Goal: Transaction & Acquisition: Purchase product/service

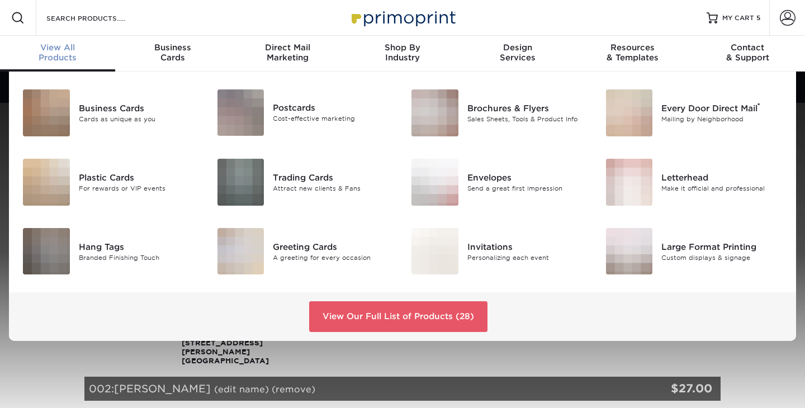
click at [69, 60] on div "View All Products" at bounding box center [57, 52] width 115 height 20
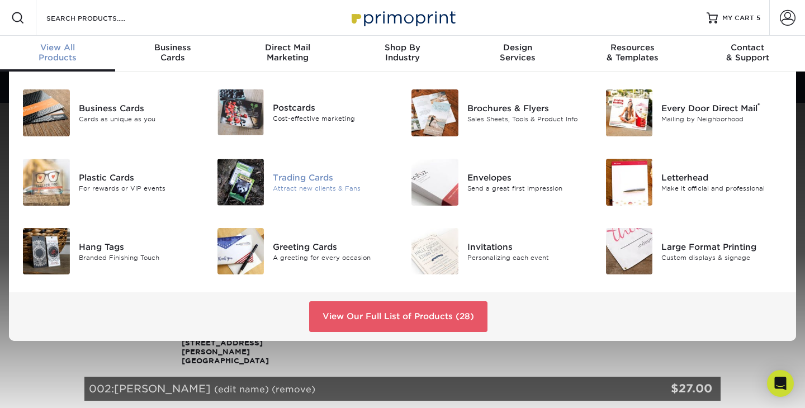
click at [259, 170] on img at bounding box center [240, 182] width 47 height 47
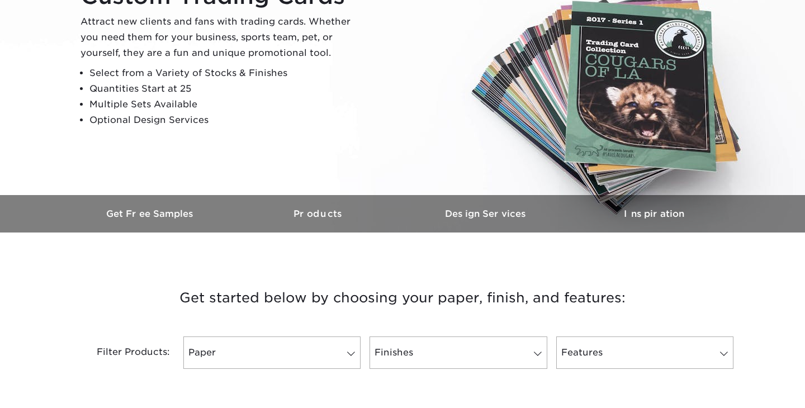
scroll to position [342, 0]
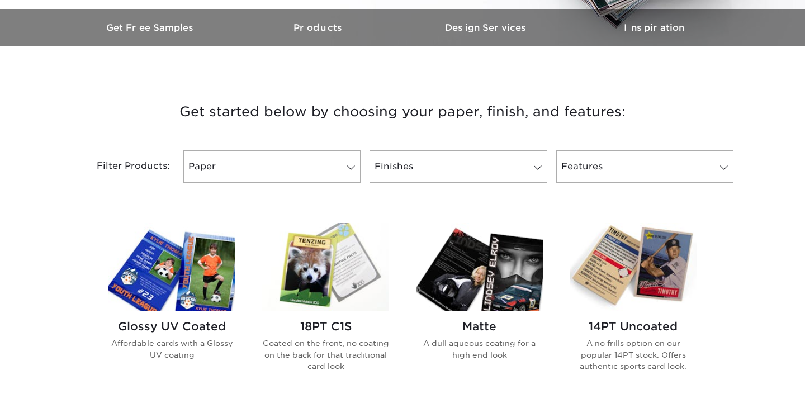
click at [216, 264] on img at bounding box center [171, 267] width 127 height 88
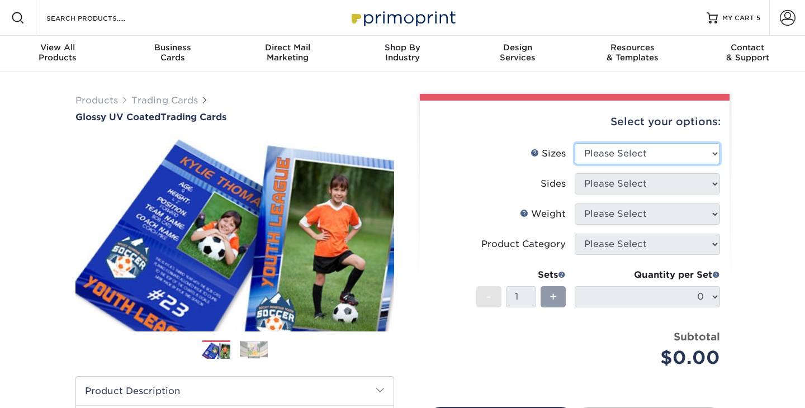
click at [631, 156] on select "Please Select 2.5" x 3.5"" at bounding box center [647, 153] width 145 height 21
select select "2.50x3.50"
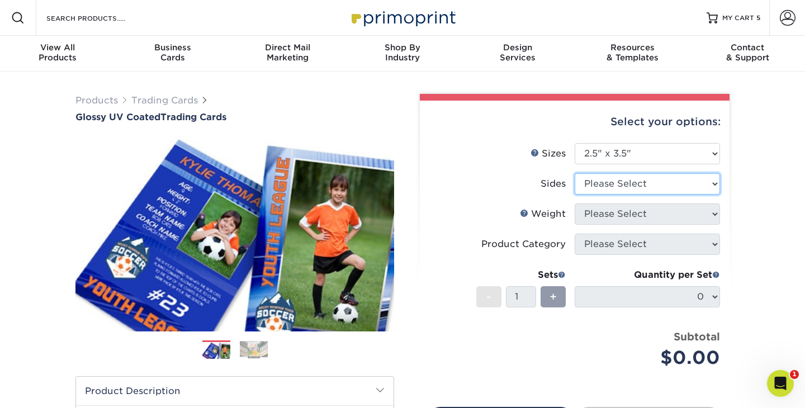
click at [636, 184] on select "Please Select Print Both Sides Print Front Only" at bounding box center [647, 183] width 145 height 21
select select "13abbda7-1d64-4f25-8bb2-c179b224825d"
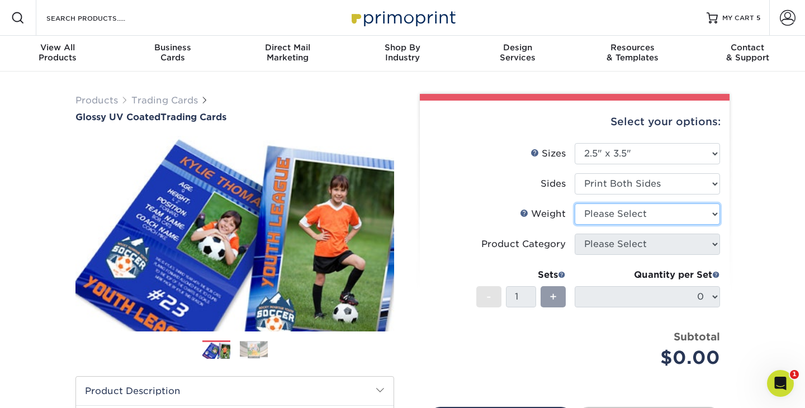
click at [649, 216] on select "Please Select 16PT 14PT 18PT C1S" at bounding box center [647, 213] width 145 height 21
select select "16PT"
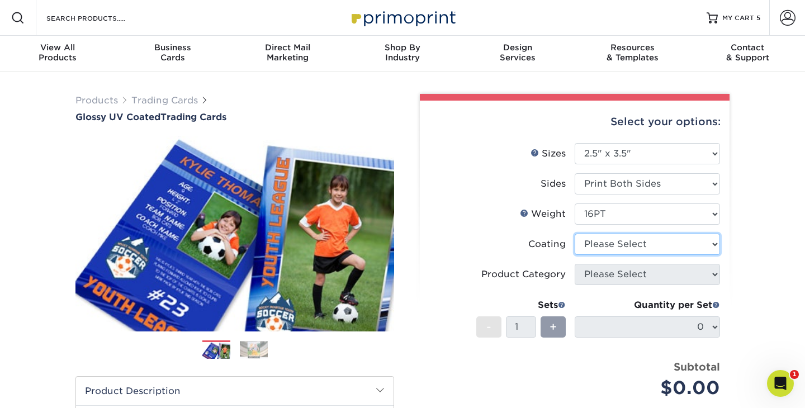
click at [646, 250] on select at bounding box center [647, 244] width 145 height 21
select select "ae367451-b2b8-45df-a344-0f05b6a12993"
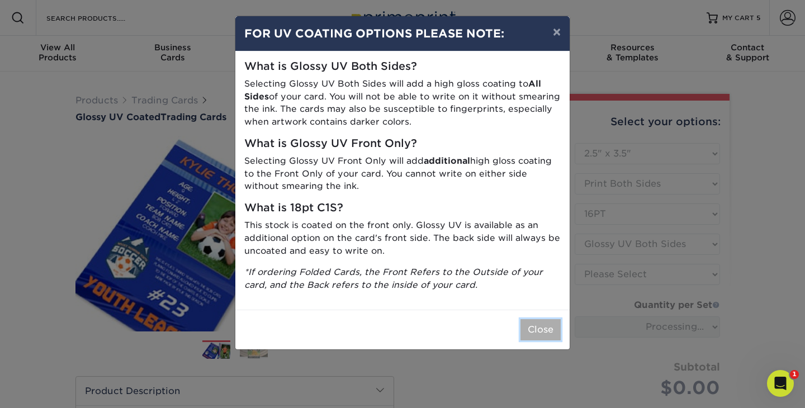
click at [539, 325] on button "Close" at bounding box center [540, 329] width 40 height 21
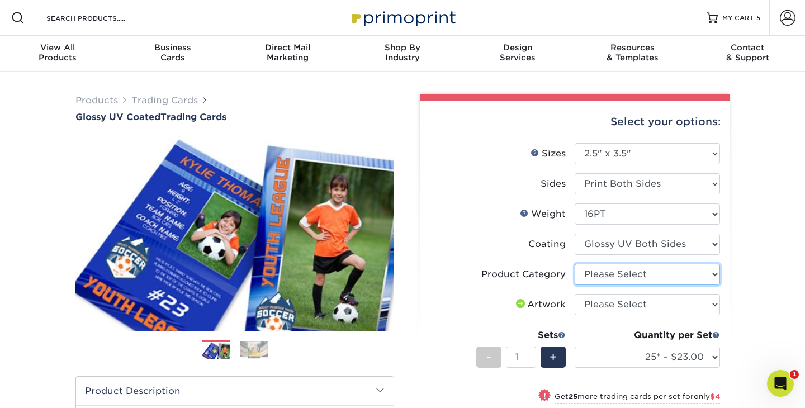
click at [694, 275] on select "Please Select Trading Cards" at bounding box center [647, 274] width 145 height 21
select select "c2f9bce9-36c2-409d-b101-c29d9d031e18"
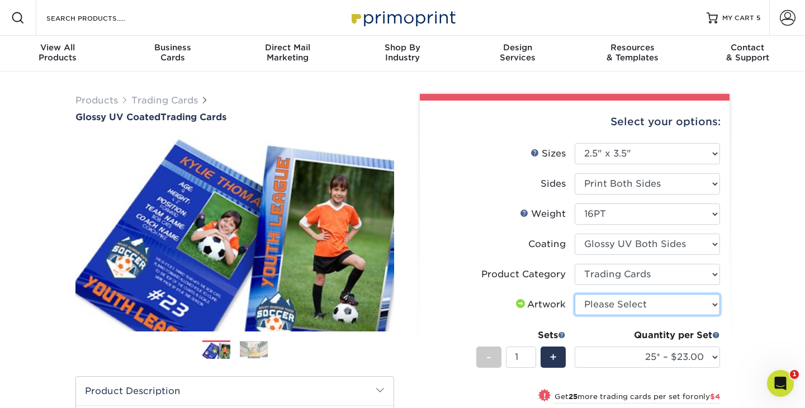
click at [695, 306] on select "Please Select I will upload files I need a design - $100" at bounding box center [647, 304] width 145 height 21
select select "upload"
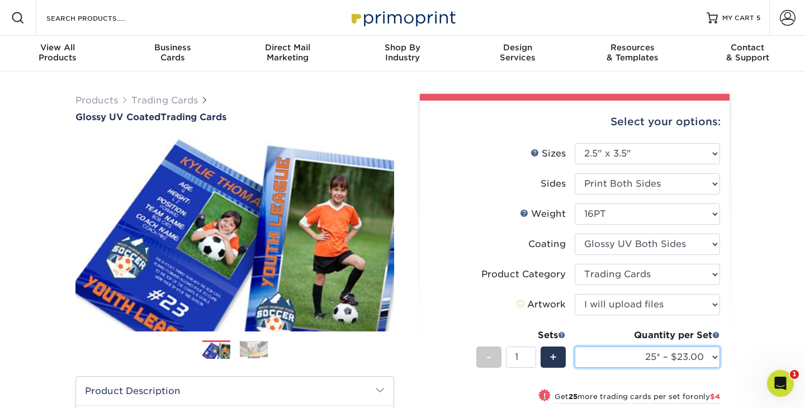
click at [683, 357] on select "25* – $23.00 50* – $27.00 75* – $33.00 100* – $37.00 250* – $47.00 500 – $58.00…" at bounding box center [647, 357] width 145 height 21
click at [675, 352] on select "25* – $23.00 50* – $27.00 75* – $33.00 100* – $37.00 250* – $47.00 500 – $58.00…" at bounding box center [647, 357] width 145 height 21
select select "50* – $27.00"
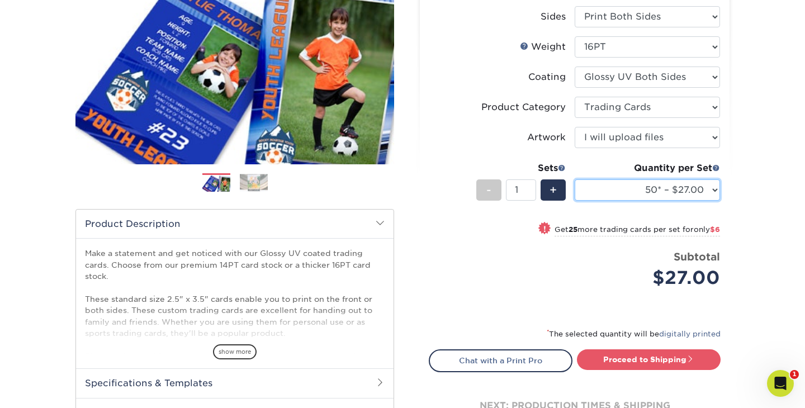
scroll to position [212, 0]
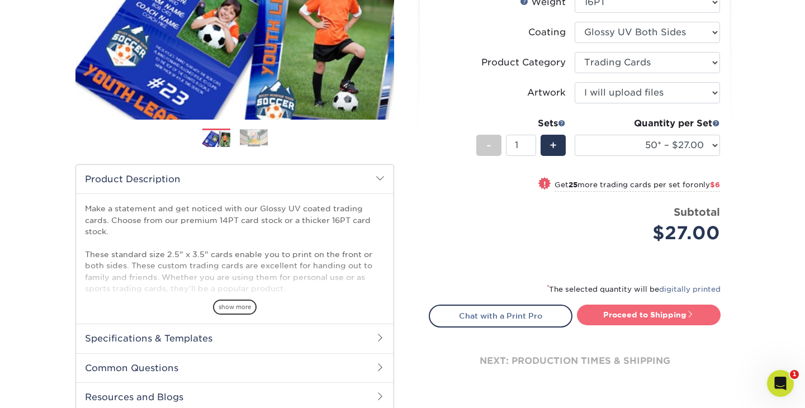
click at [679, 319] on link "Proceed to Shipping" at bounding box center [649, 315] width 144 height 20
type input "Set 1"
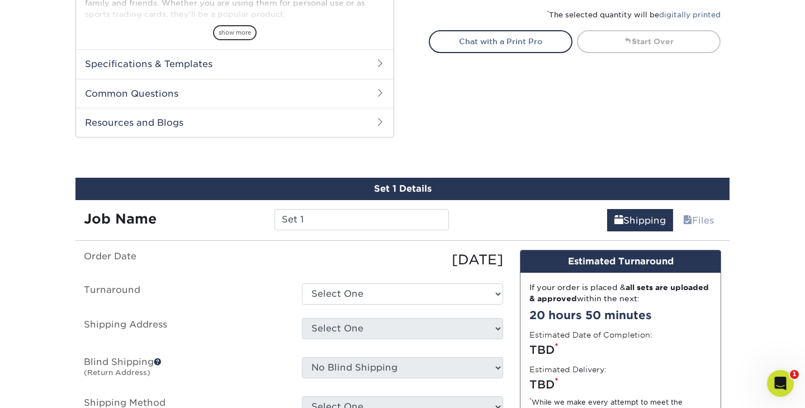
scroll to position [568, 0]
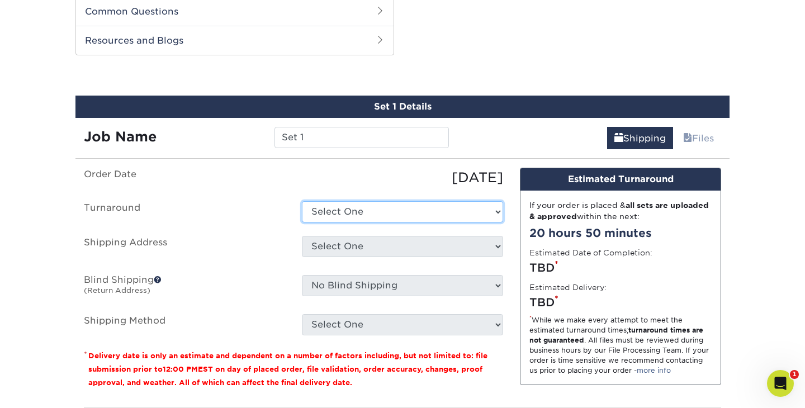
click at [457, 212] on select "Select One 2-4 Business Days 2 Day Next Business Day" at bounding box center [402, 211] width 201 height 21
select select "39596162-017c-462f-bc43-9f550c8c2591"
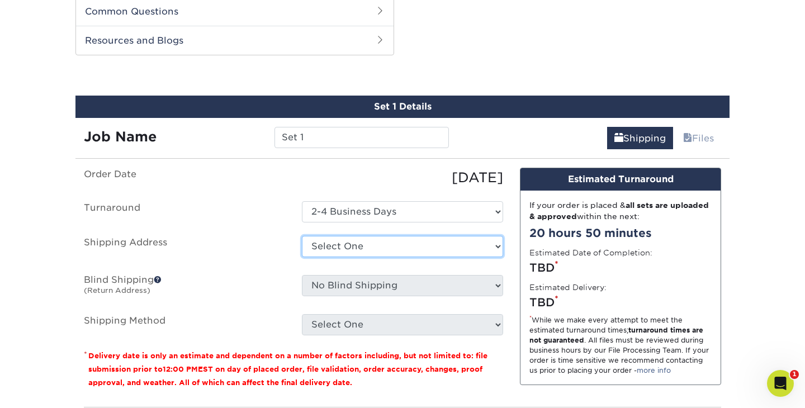
click at [464, 239] on select "Select One Baseball & Softball Training Complex + Add New Address - Login" at bounding box center [402, 246] width 201 height 21
select select "286221"
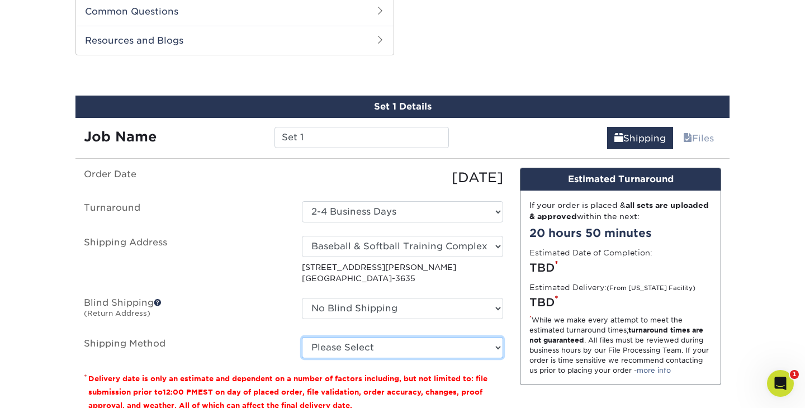
click at [491, 350] on select "Please Select Ground Shipping (+$11.60) 3 Day Shipping Service (+$11.98) 2 Day …" at bounding box center [402, 347] width 201 height 21
select select "03"
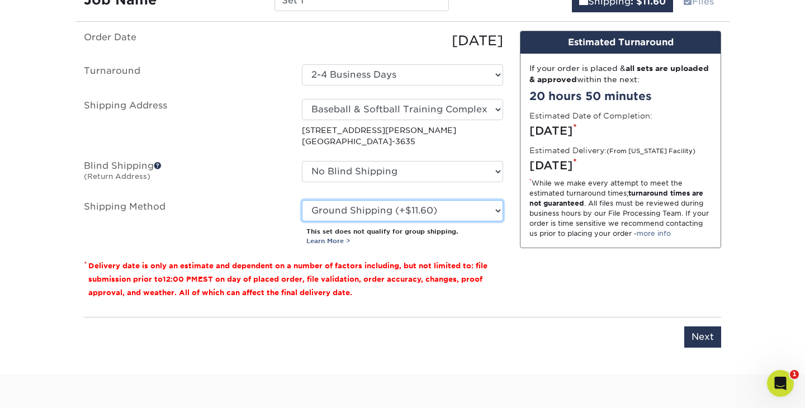
scroll to position [780, 0]
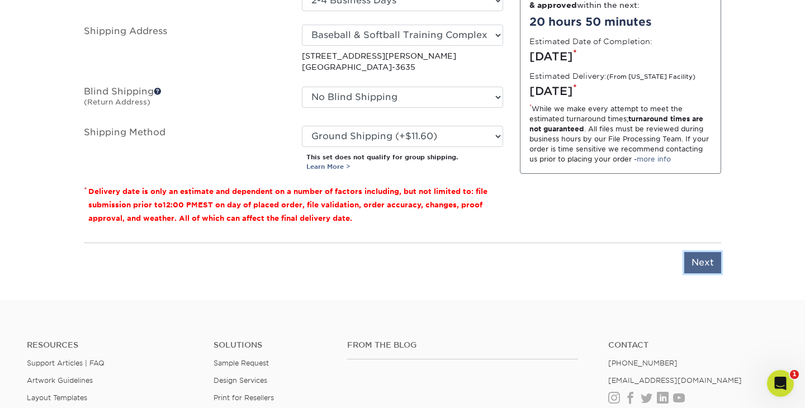
click at [698, 265] on input "Next" at bounding box center [702, 262] width 37 height 21
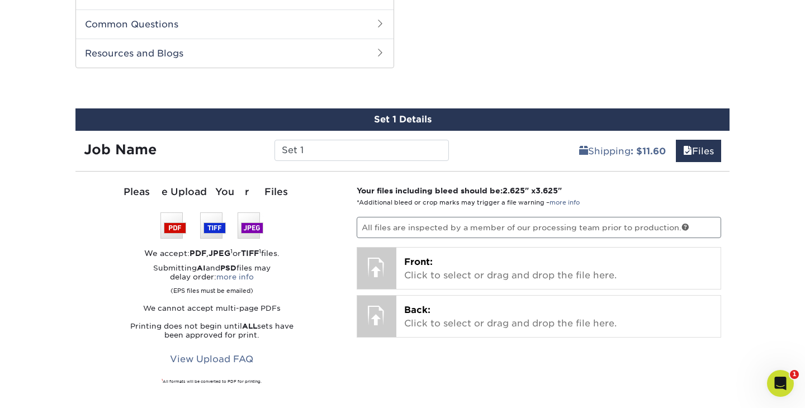
scroll to position [524, 0]
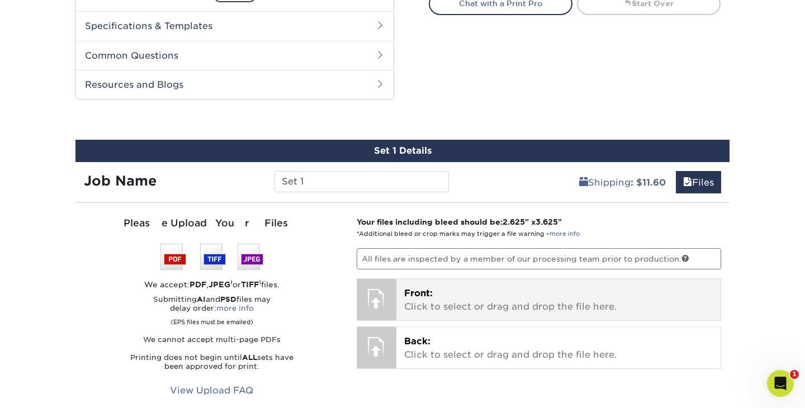
click at [433, 305] on p "Front: Click to select or drag and drop the file here." at bounding box center [558, 300] width 309 height 27
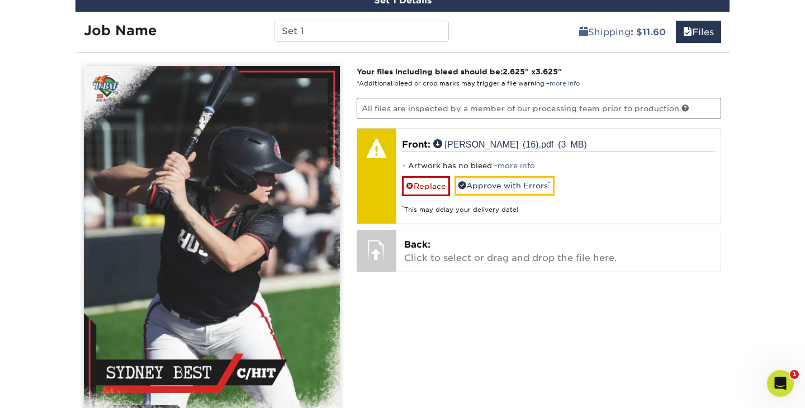
scroll to position [676, 0]
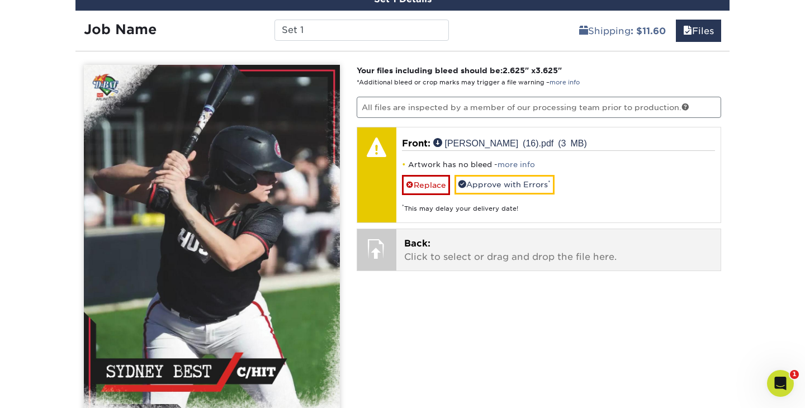
click at [510, 243] on p "Back: Click to select or drag and drop the file here." at bounding box center [558, 250] width 309 height 27
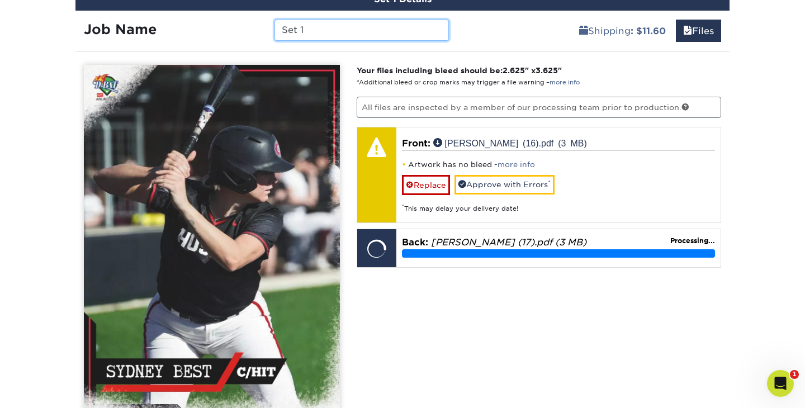
click at [386, 30] on input "Set 1" at bounding box center [361, 30] width 174 height 21
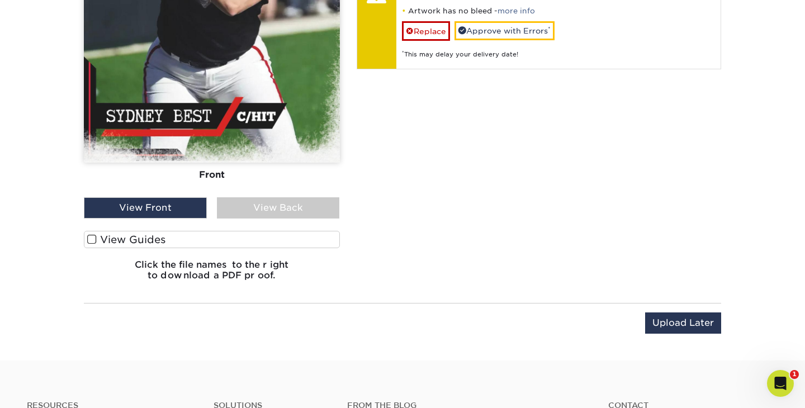
scroll to position [945, 0]
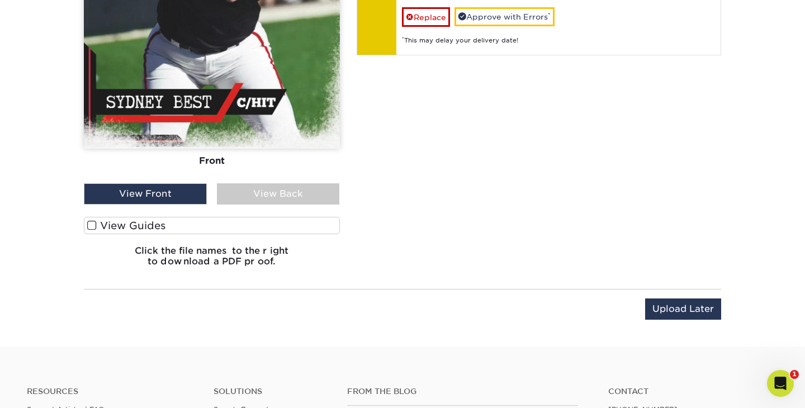
type input "Sydney Best"
click at [161, 219] on label "View Guides" at bounding box center [212, 225] width 256 height 17
click at [0, 0] on input "View Guides" at bounding box center [0, 0] width 0 height 0
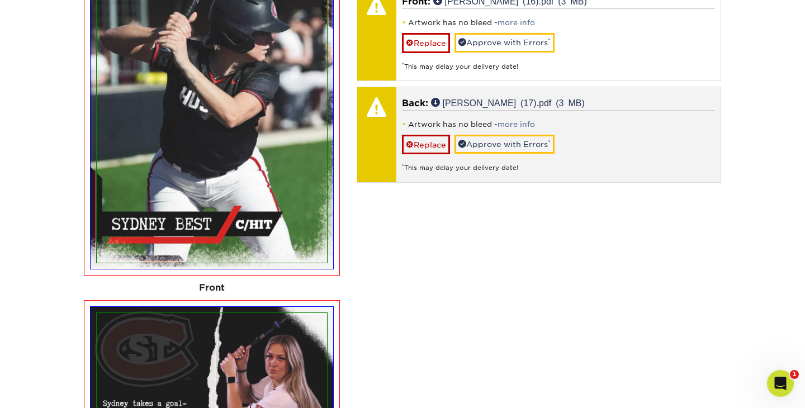
scroll to position [813, 0]
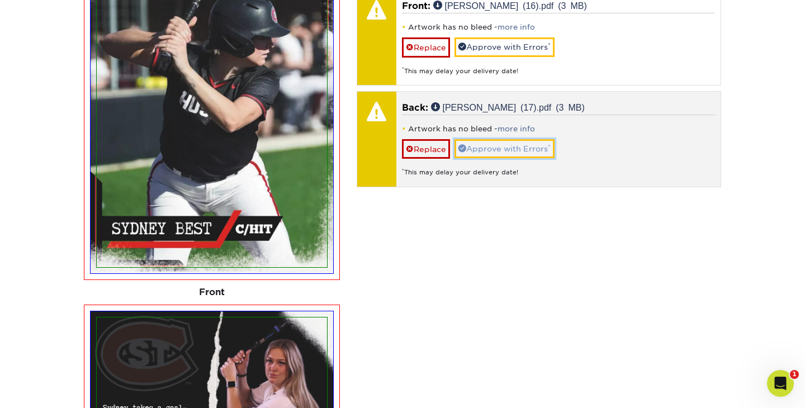
click at [499, 151] on link "Approve with Errors *" at bounding box center [504, 148] width 100 height 19
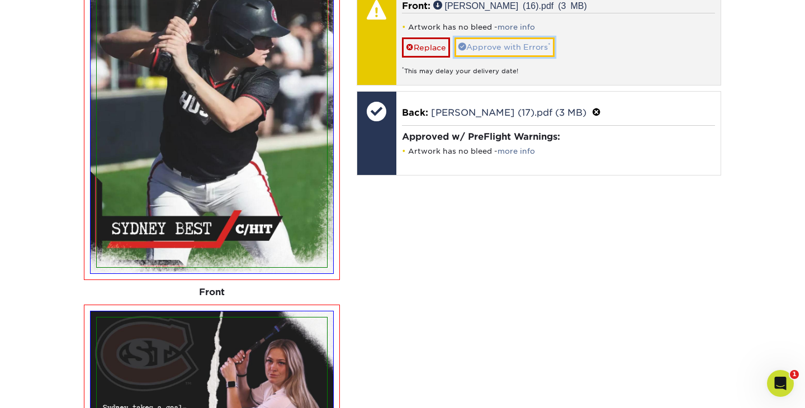
click at [525, 46] on link "Approve with Errors *" at bounding box center [504, 46] width 100 height 19
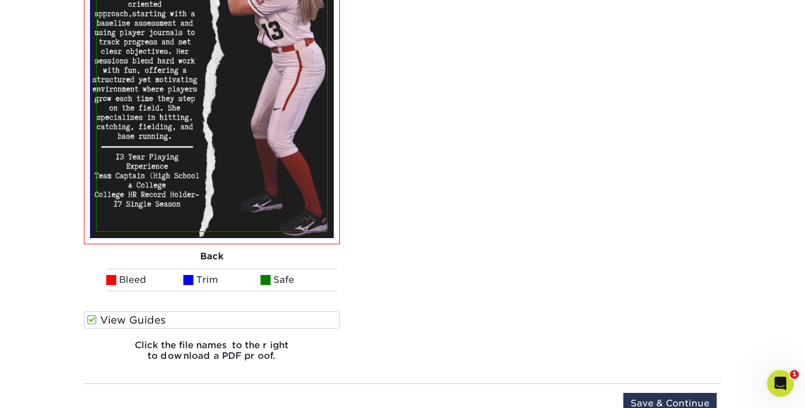
scroll to position [1453, 0]
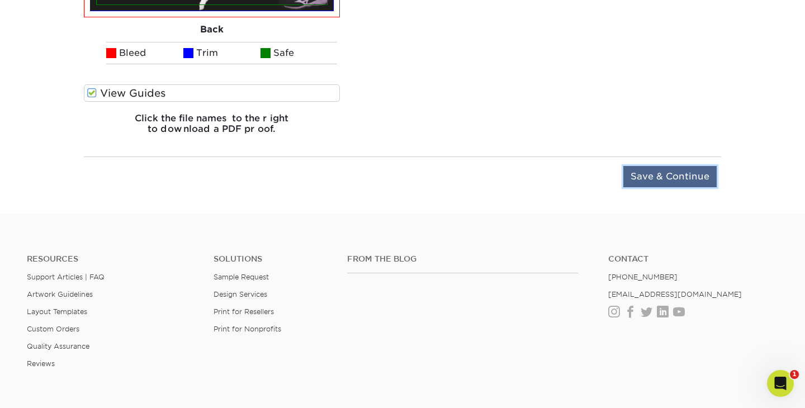
click at [683, 177] on input "Save & Continue" at bounding box center [669, 176] width 93 height 21
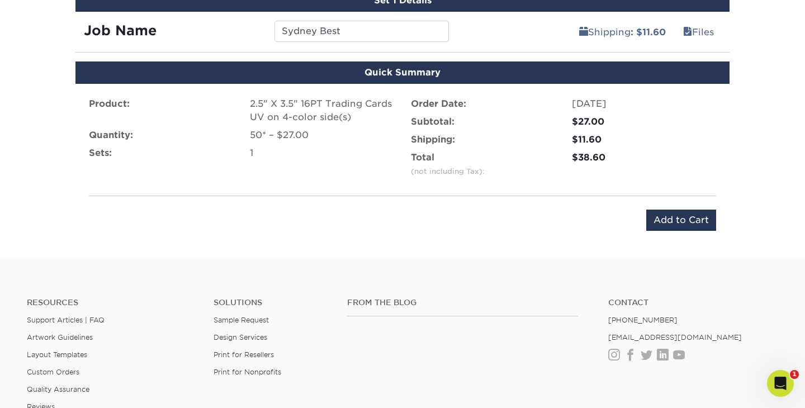
scroll to position [678, 0]
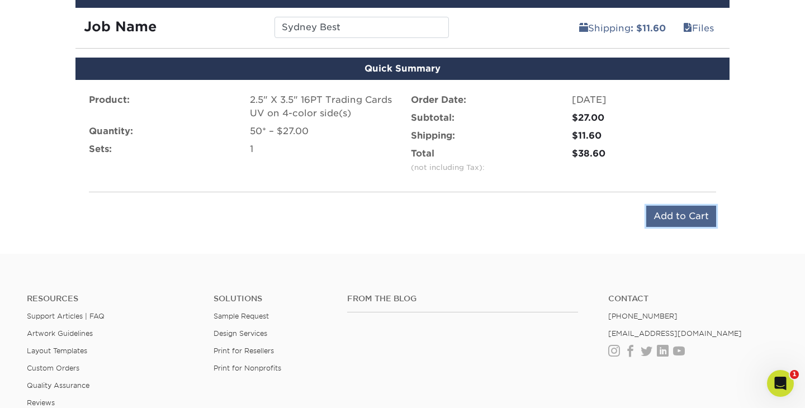
click at [662, 211] on input "Add to Cart" at bounding box center [681, 216] width 70 height 21
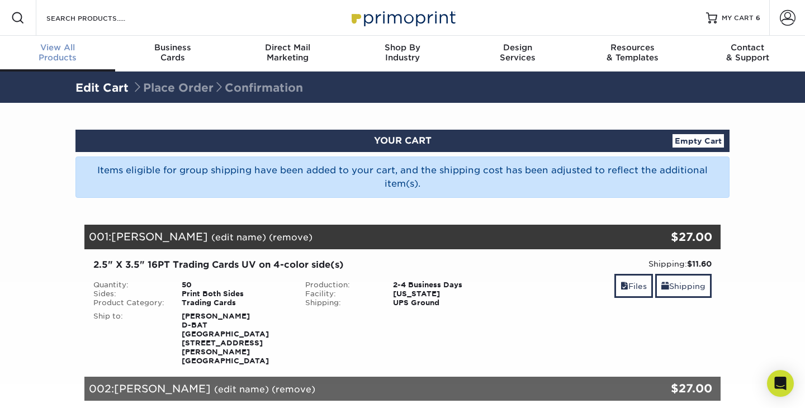
click at [60, 47] on span "View All" at bounding box center [57, 47] width 115 height 10
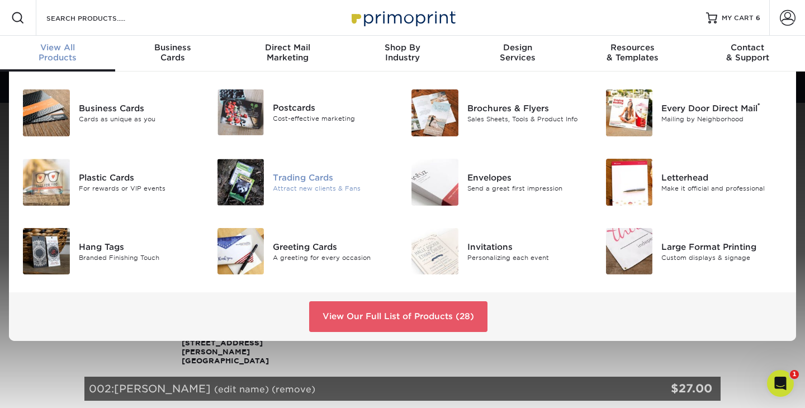
click at [243, 181] on img at bounding box center [240, 182] width 47 height 47
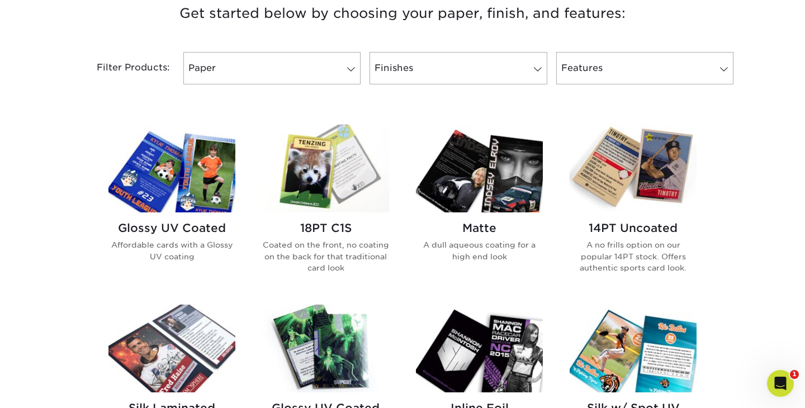
click at [201, 173] on img at bounding box center [171, 169] width 127 height 88
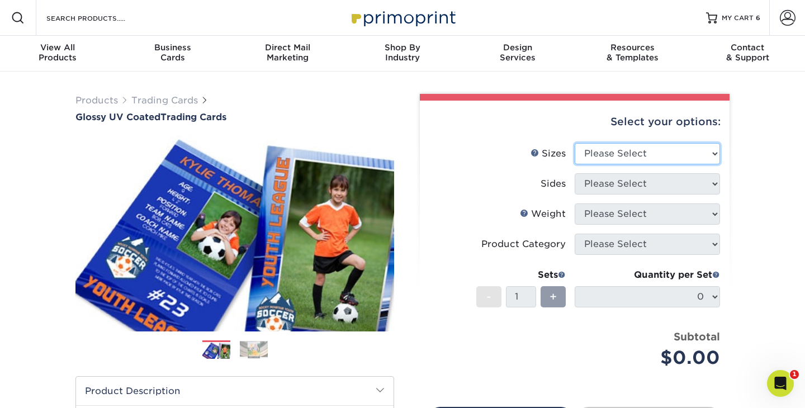
click at [658, 154] on select "Please Select 2.5" x 3.5"" at bounding box center [647, 153] width 145 height 21
select select "2.50x3.50"
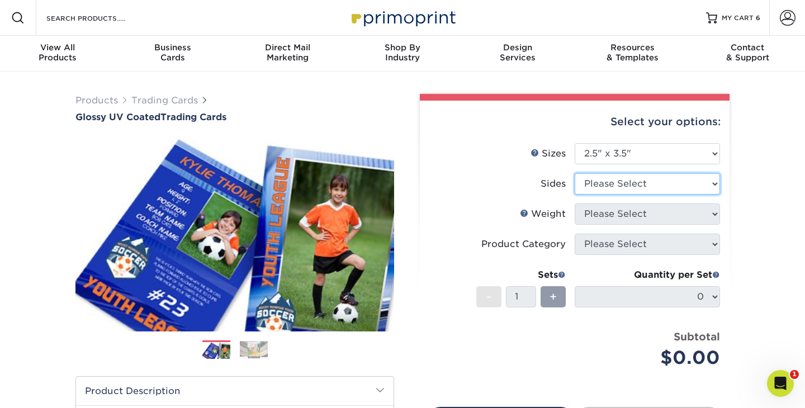
click at [654, 183] on select "Please Select Print Both Sides Print Front Only" at bounding box center [647, 183] width 145 height 21
select select "13abbda7-1d64-4f25-8bb2-c179b224825d"
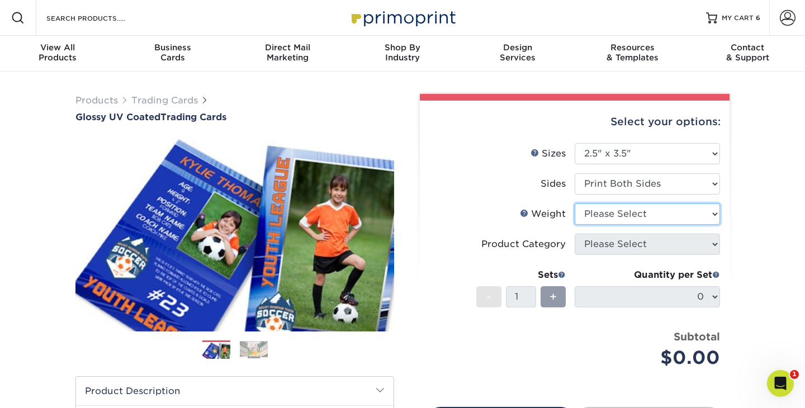
click at [643, 213] on select "Please Select 16PT 14PT 18PT C1S" at bounding box center [647, 213] width 145 height 21
select select "16PT"
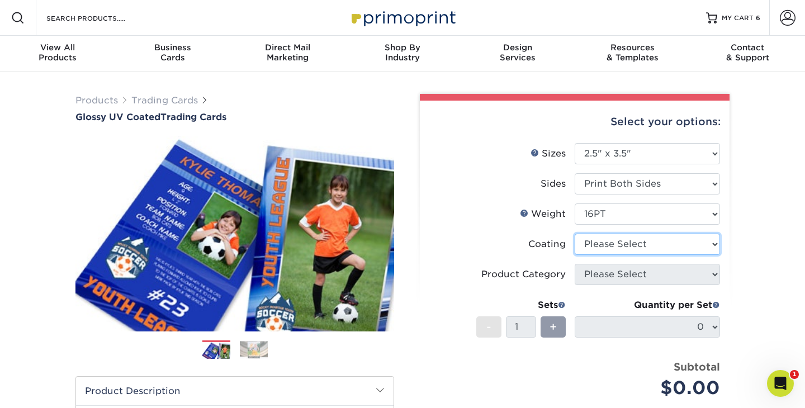
click at [641, 249] on select at bounding box center [647, 244] width 145 height 21
select select "ae367451-b2b8-45df-a344-0f05b6a12993"
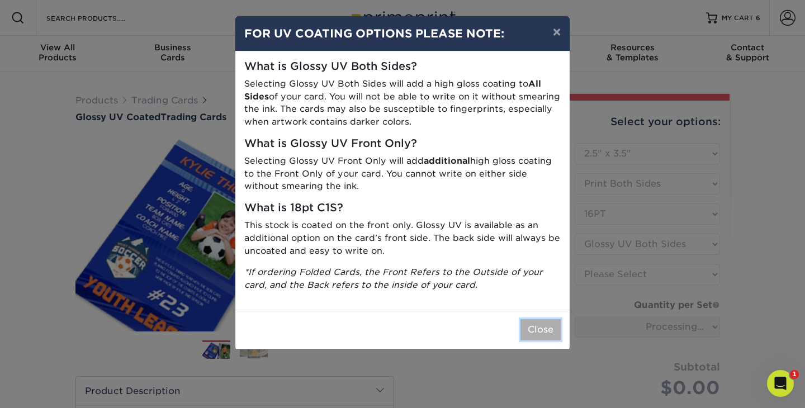
click at [543, 322] on button "Close" at bounding box center [540, 329] width 40 height 21
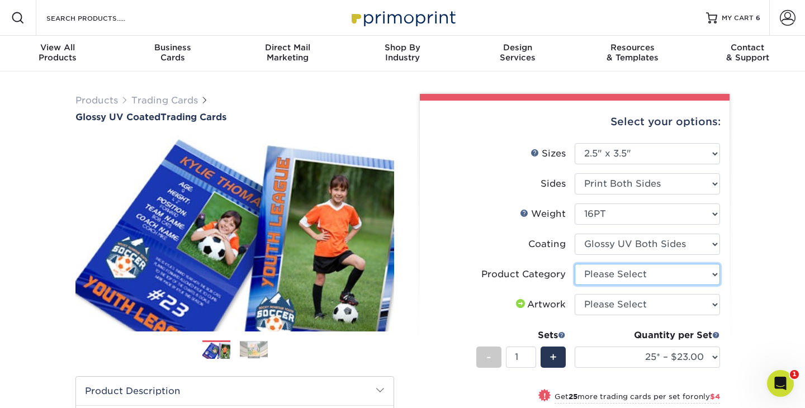
click at [703, 273] on select "Please Select Trading Cards" at bounding box center [647, 274] width 145 height 21
select select "c2f9bce9-36c2-409d-b101-c29d9d031e18"
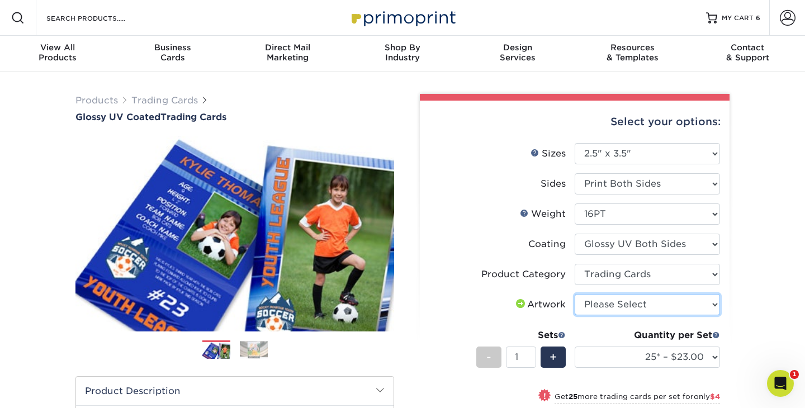
click at [688, 311] on select "Please Select I will upload files I need a design - $100" at bounding box center [647, 304] width 145 height 21
select select "upload"
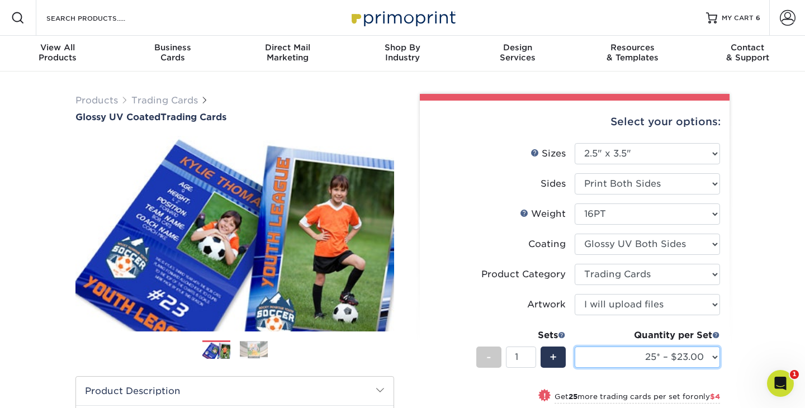
click at [674, 355] on select "25* – $23.00 50* – $27.00 75* – $33.00 100* – $37.00 250* – $47.00 500 – $58.00…" at bounding box center [647, 357] width 145 height 21
select select "50* – $27.00"
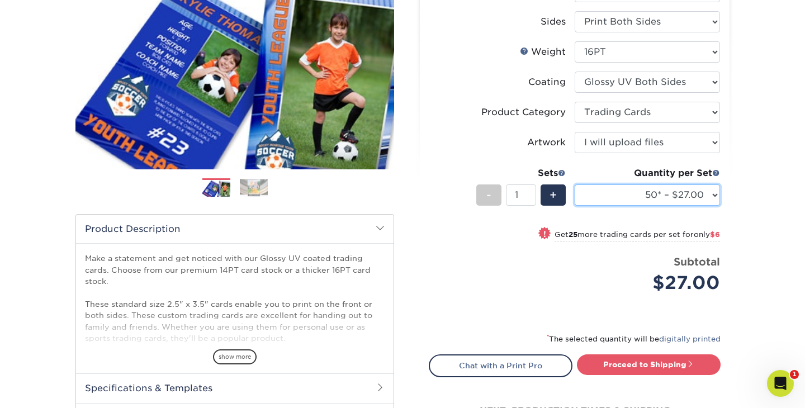
scroll to position [164, 0]
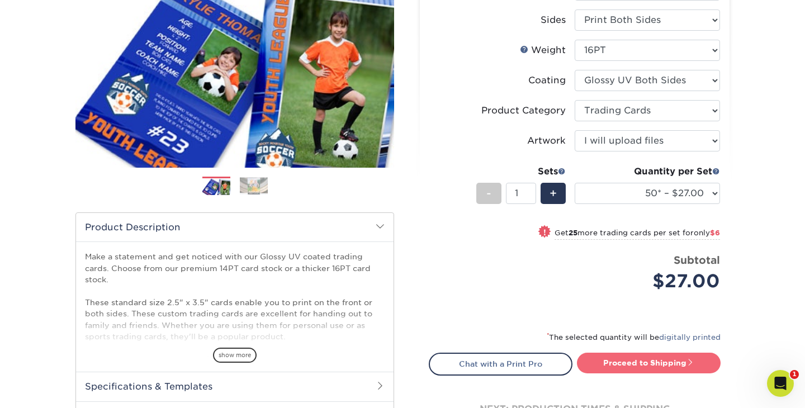
click at [676, 363] on link "Proceed to Shipping" at bounding box center [649, 363] width 144 height 20
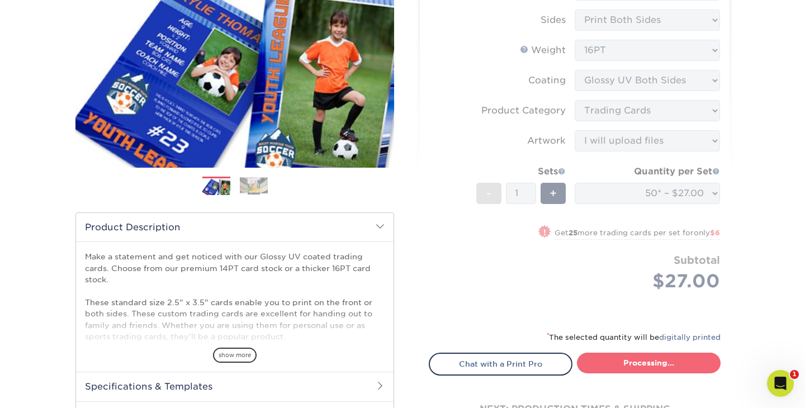
type input "Set 1"
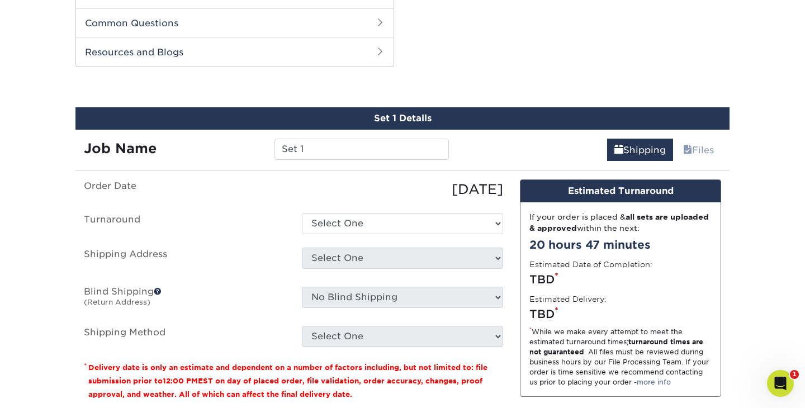
scroll to position [568, 0]
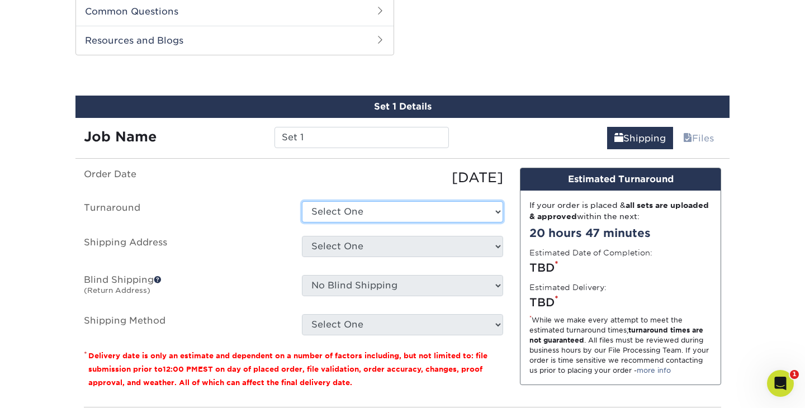
click at [463, 213] on select "Select One 2-4 Business Days 2 Day Next Business Day" at bounding box center [402, 211] width 201 height 21
select select "39596162-017c-462f-bc43-9f550c8c2591"
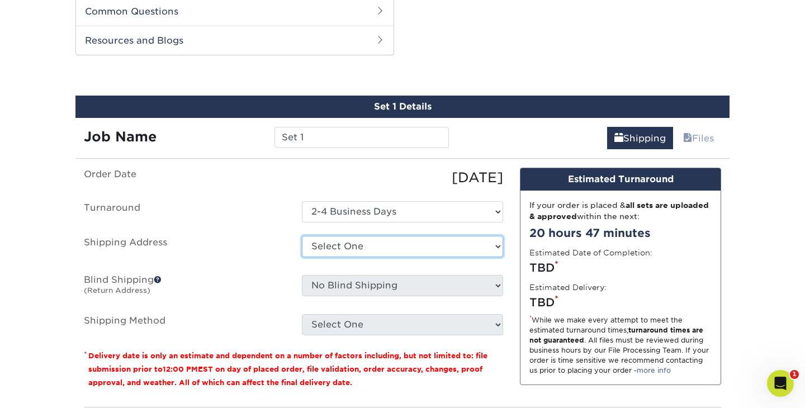
click at [449, 247] on select "Select One Baseball & Softball Training Complex + Add New Address - Login" at bounding box center [402, 246] width 201 height 21
select select "286221"
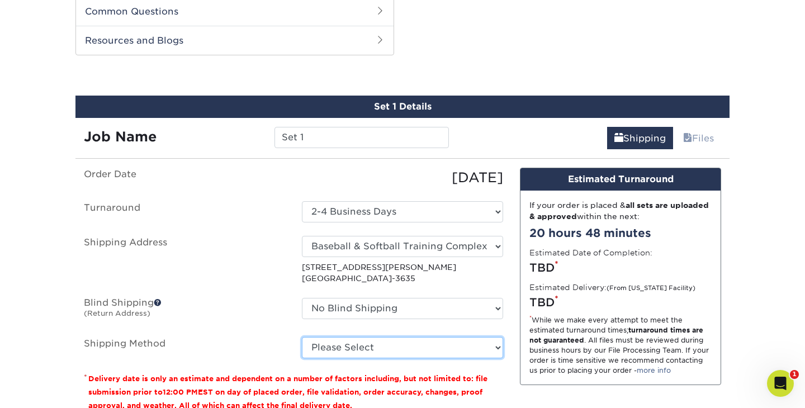
click at [494, 348] on select "Please Select Ground Shipping (+$11.60) 3 Day Shipping Service (+$11.98) 2 Day …" at bounding box center [402, 347] width 201 height 21
select select "03"
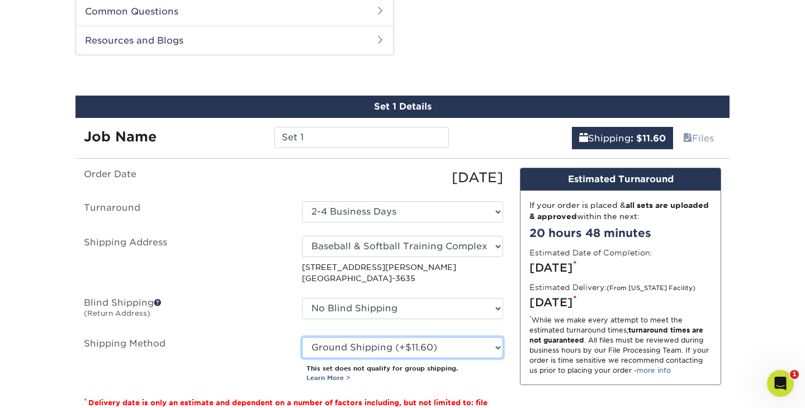
scroll to position [729, 0]
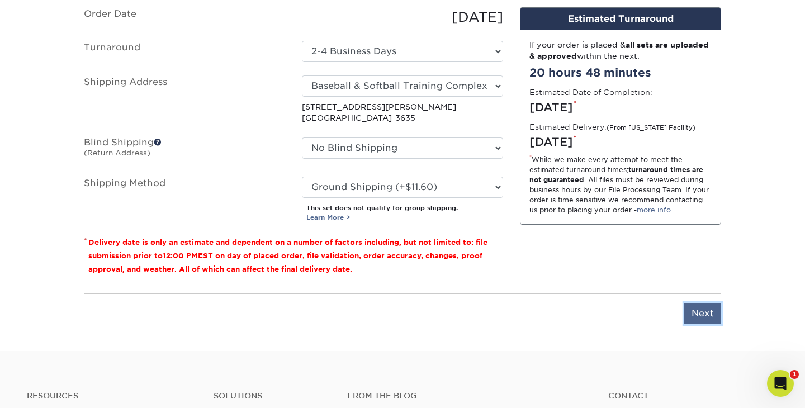
click at [706, 312] on input "Next" at bounding box center [702, 313] width 37 height 21
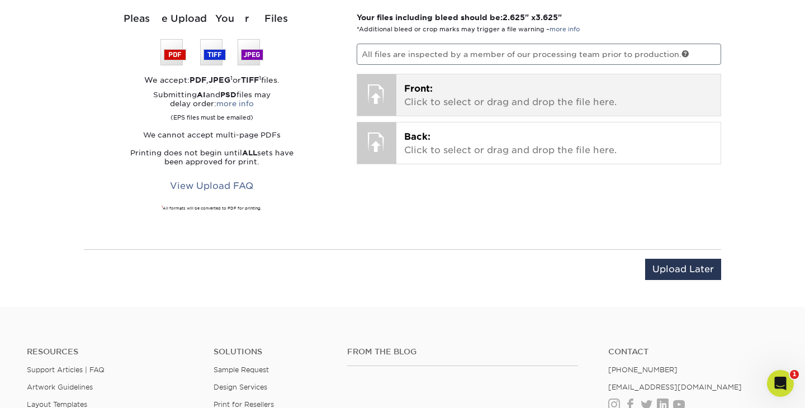
click at [566, 98] on p "Front: Click to select or drag and drop the file here." at bounding box center [558, 95] width 309 height 27
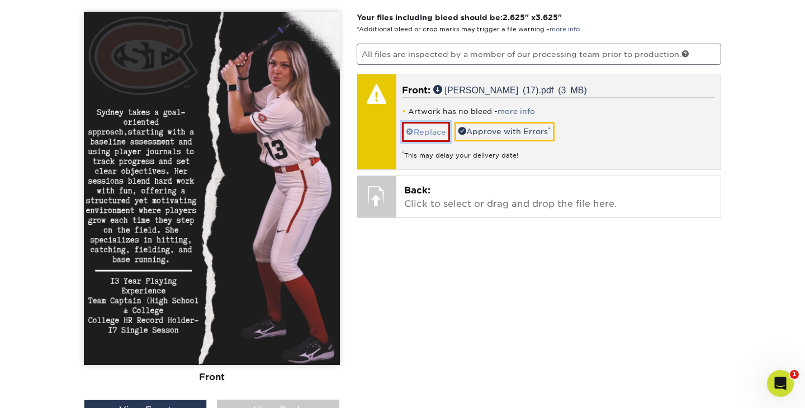
click at [425, 131] on link "Replace" at bounding box center [426, 132] width 48 height 20
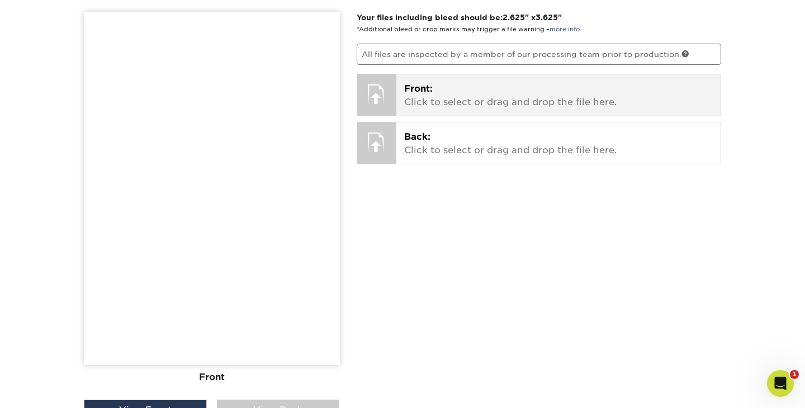
click at [413, 88] on span "Front:" at bounding box center [418, 88] width 29 height 11
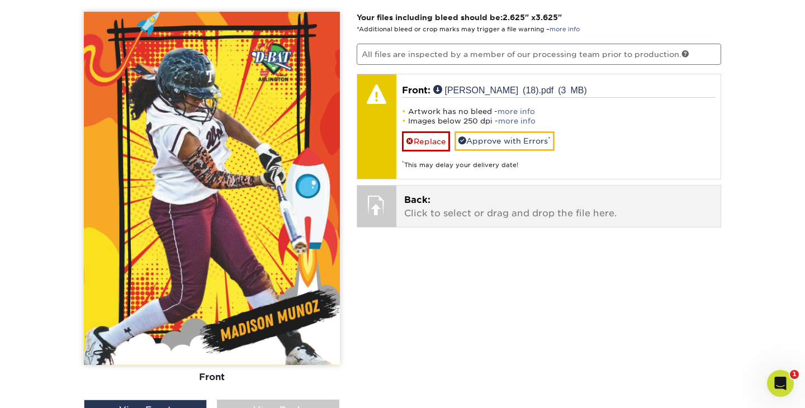
click at [535, 213] on p "Back: Click to select or drag and drop the file here." at bounding box center [558, 206] width 309 height 27
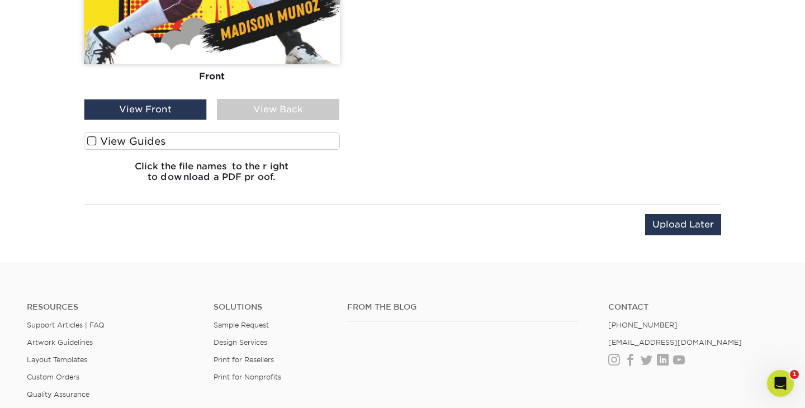
click at [170, 143] on label "View Guides" at bounding box center [212, 140] width 256 height 17
click at [0, 0] on input "View Guides" at bounding box center [0, 0] width 0 height 0
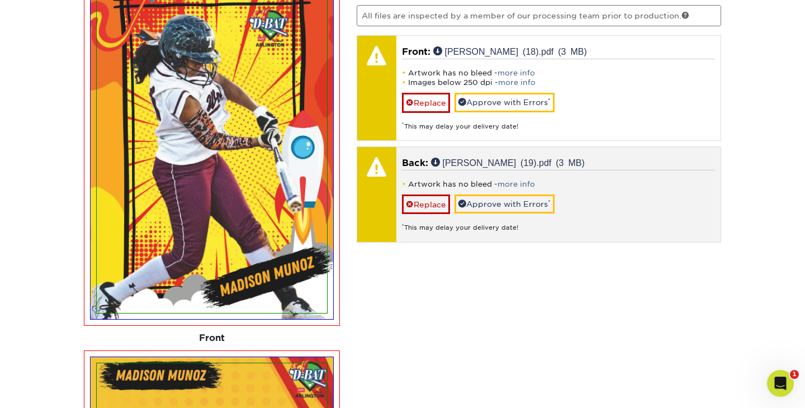
scroll to position [763, 0]
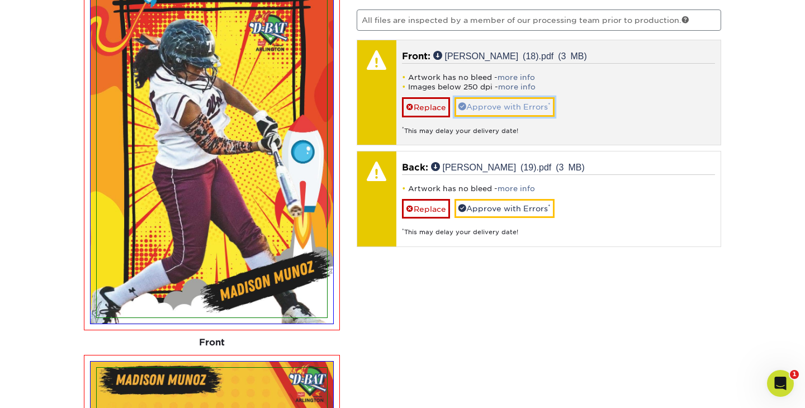
click at [547, 106] on link "Approve with Errors *" at bounding box center [504, 106] width 100 height 19
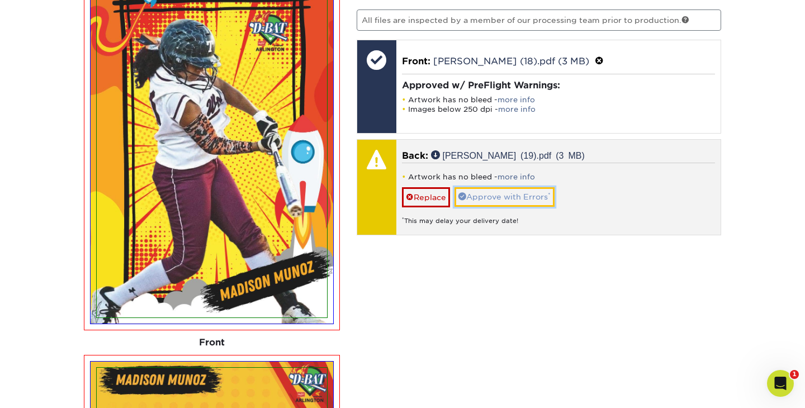
click at [532, 190] on link "Approve with Errors *" at bounding box center [504, 196] width 100 height 19
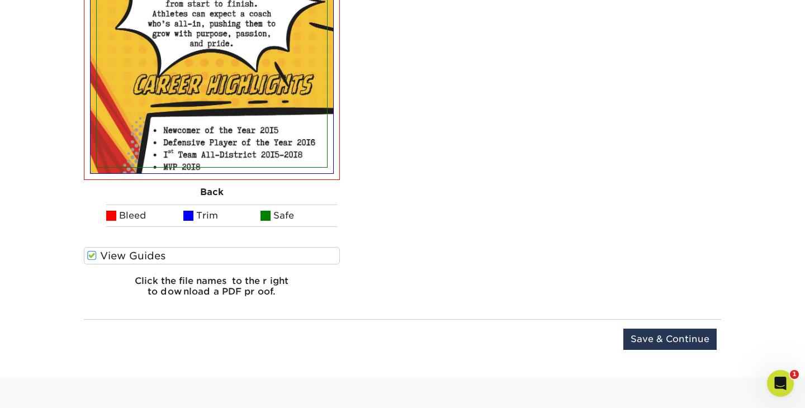
scroll to position [1309, 0]
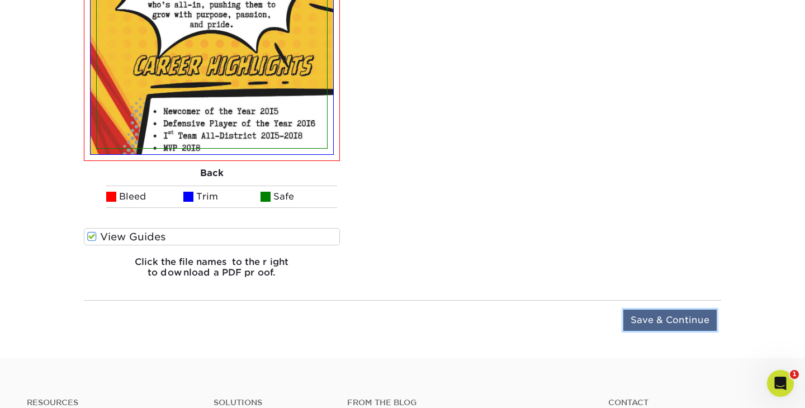
click at [673, 325] on input "Save & Continue" at bounding box center [669, 320] width 93 height 21
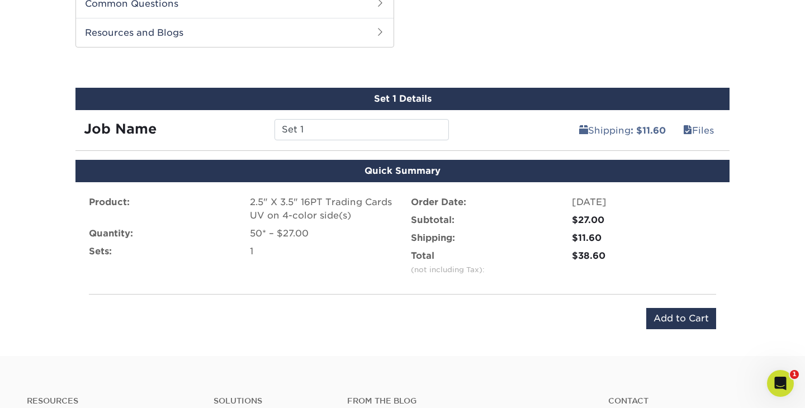
scroll to position [570, 0]
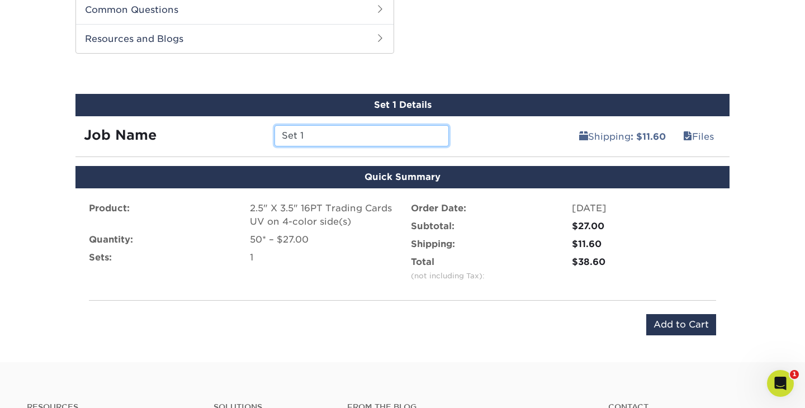
click at [400, 135] on input "Set 1" at bounding box center [361, 135] width 174 height 21
type input "S"
type input "[PERSON_NAME]"
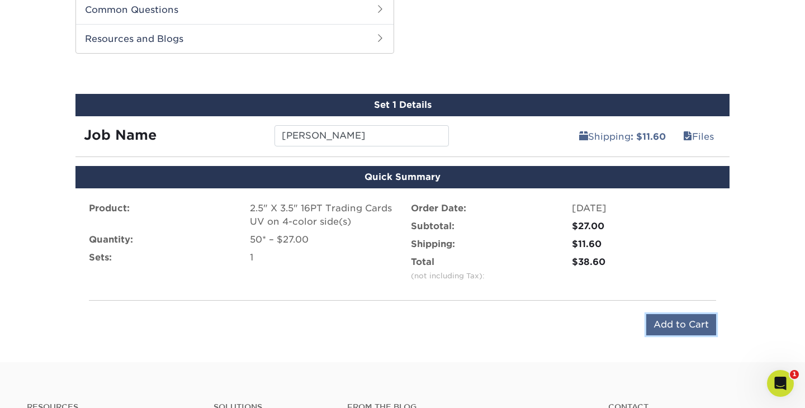
click at [670, 329] on input "Add to Cart" at bounding box center [681, 324] width 70 height 21
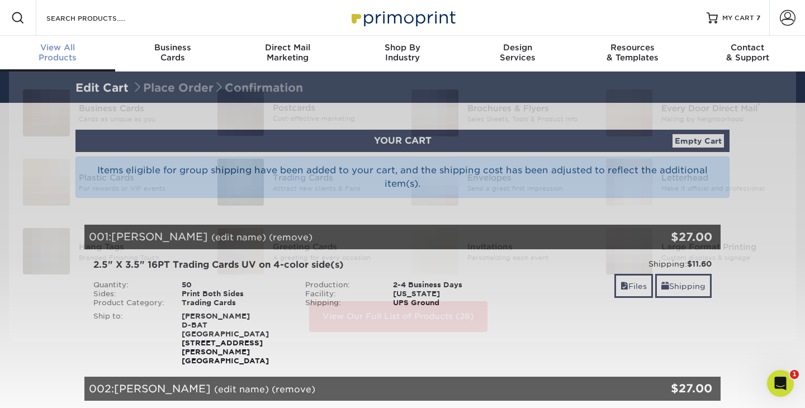
click at [51, 50] on span "View All" at bounding box center [57, 47] width 115 height 10
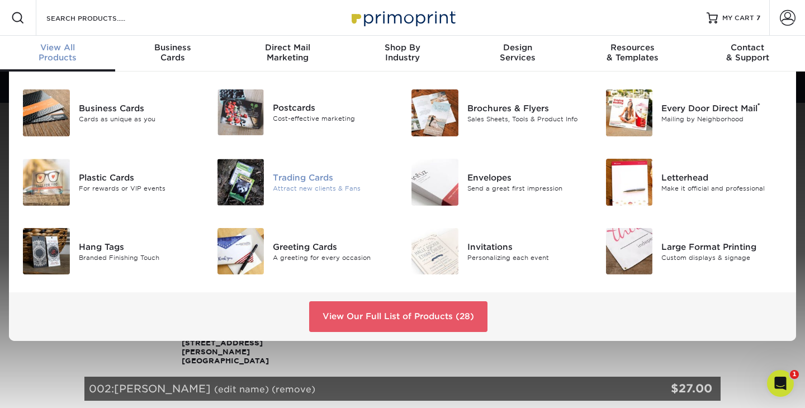
click at [280, 183] on div "Trading Cards" at bounding box center [333, 177] width 121 height 12
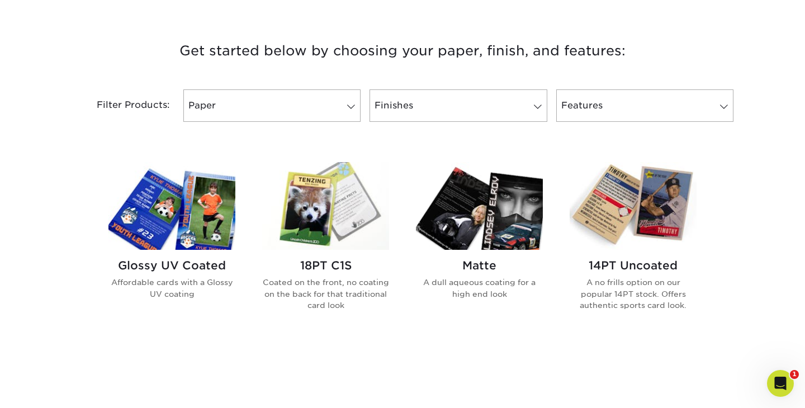
scroll to position [406, 0]
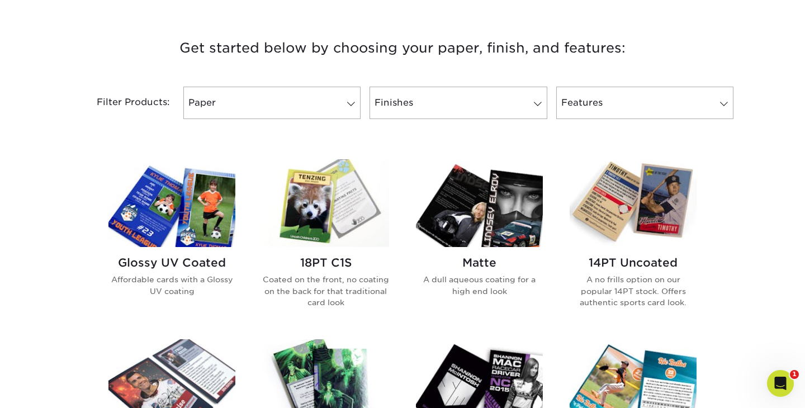
click at [168, 212] on img at bounding box center [171, 203] width 127 height 88
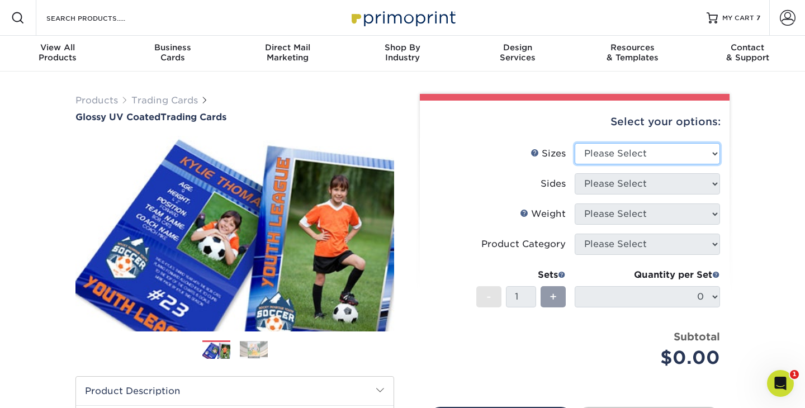
click at [627, 154] on select "Please Select 2.5" x 3.5"" at bounding box center [647, 153] width 145 height 21
select select "2.50x3.50"
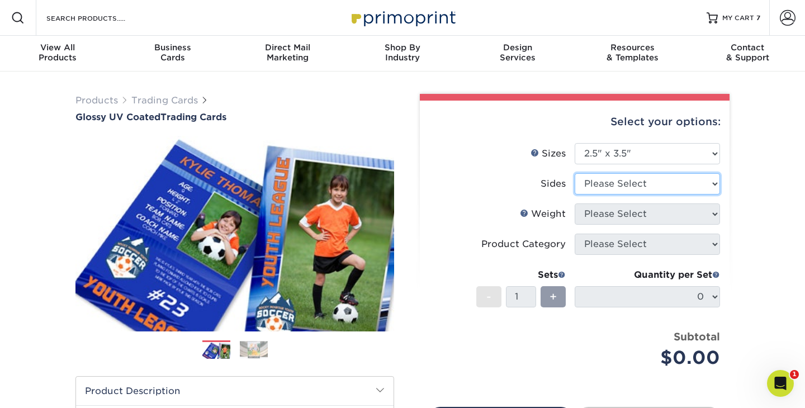
click at [647, 183] on select "Please Select Print Both Sides Print Front Only" at bounding box center [647, 183] width 145 height 21
select select "13abbda7-1d64-4f25-8bb2-c179b224825d"
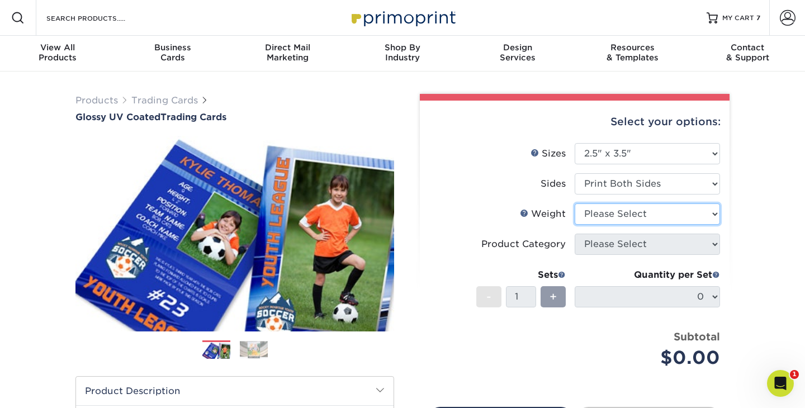
click at [652, 215] on select "Please Select 16PT 14PT 18PT C1S" at bounding box center [647, 213] width 145 height 21
select select "16PT"
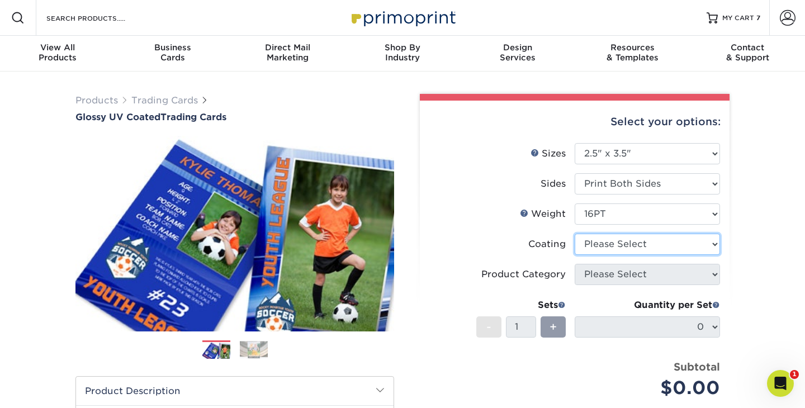
click at [664, 246] on select at bounding box center [647, 244] width 145 height 21
select select "ae367451-b2b8-45df-a344-0f05b6a12993"
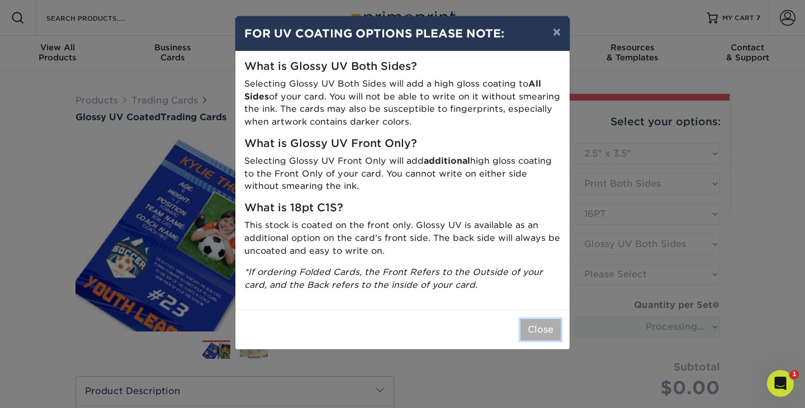
click at [553, 319] on button "Close" at bounding box center [540, 329] width 40 height 21
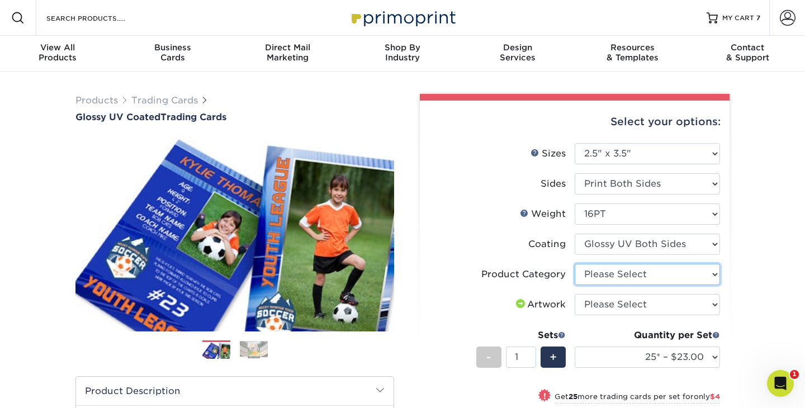
click at [670, 273] on select "Please Select Trading Cards" at bounding box center [647, 274] width 145 height 21
select select "c2f9bce9-36c2-409d-b101-c29d9d031e18"
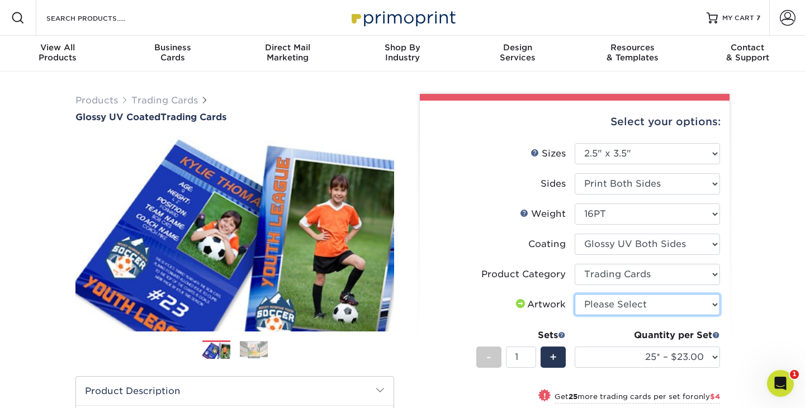
click at [668, 309] on select "Please Select I will upload files I need a design - $100" at bounding box center [647, 304] width 145 height 21
select select "upload"
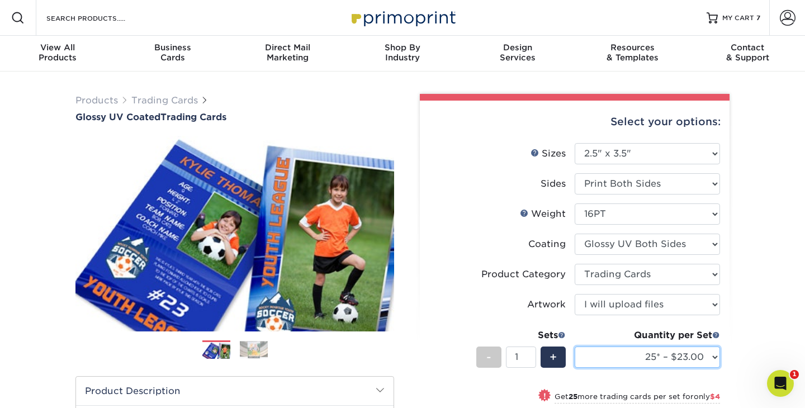
click at [684, 356] on select "25* – $23.00 50* – $27.00 75* – $33.00 100* – $37.00 250* – $47.00 500 – $58.00…" at bounding box center [647, 357] width 145 height 21
select select "50* – $27.00"
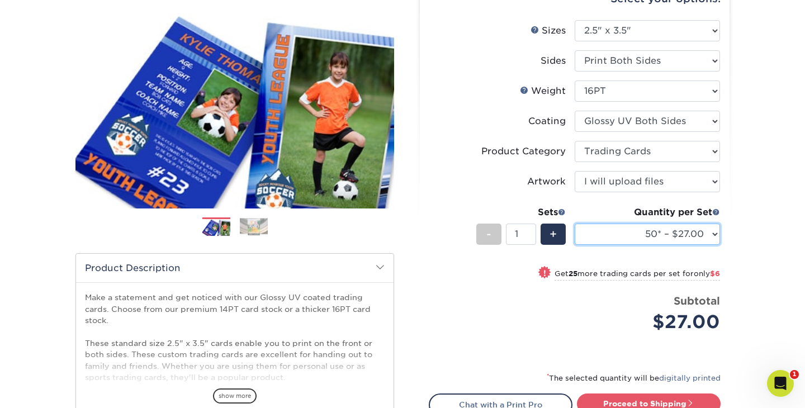
scroll to position [132, 0]
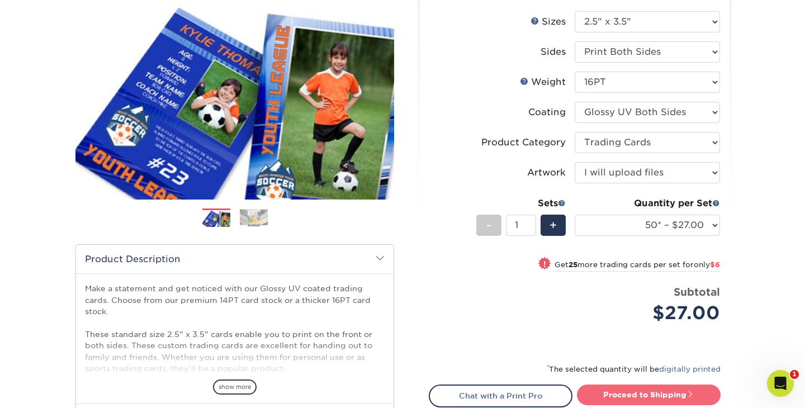
click at [673, 400] on link "Proceed to Shipping" at bounding box center [649, 395] width 144 height 20
type input "Set 1"
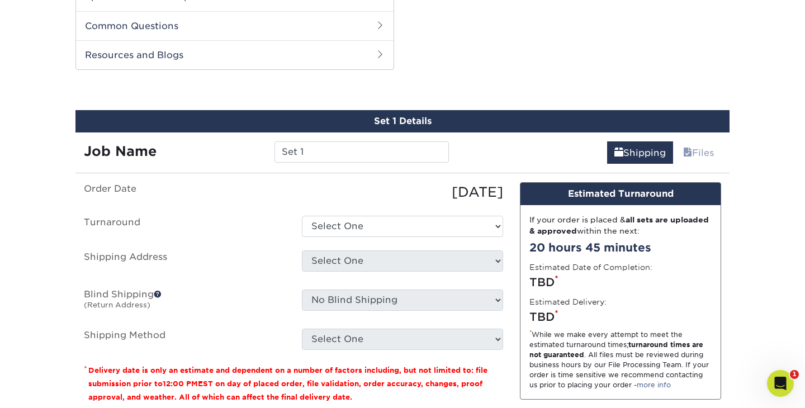
scroll to position [568, 0]
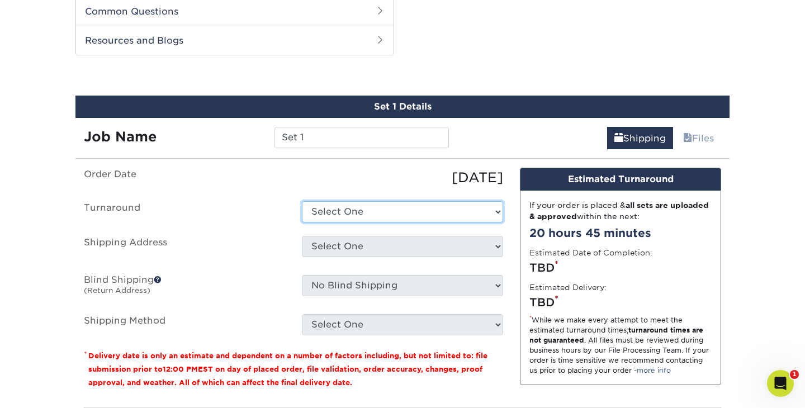
click at [427, 214] on select "Select One 2-4 Business Days 2 Day Next Business Day" at bounding box center [402, 211] width 201 height 21
select select "39596162-017c-462f-bc43-9f550c8c2591"
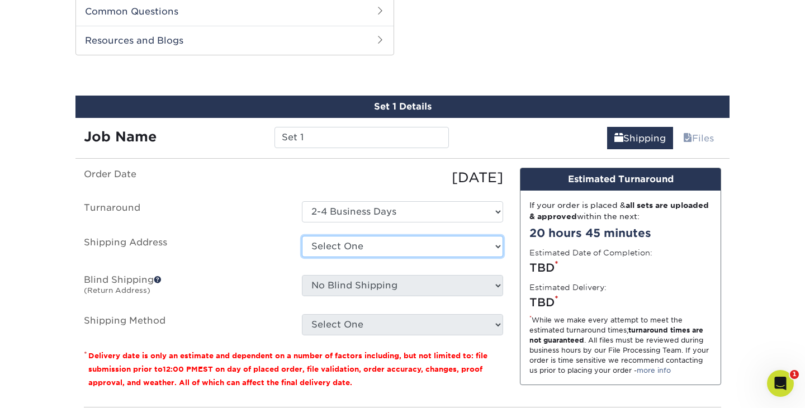
click at [426, 239] on select "Select One Baseball & Softball Training Complex + Add New Address - Login" at bounding box center [402, 246] width 201 height 21
select select "286221"
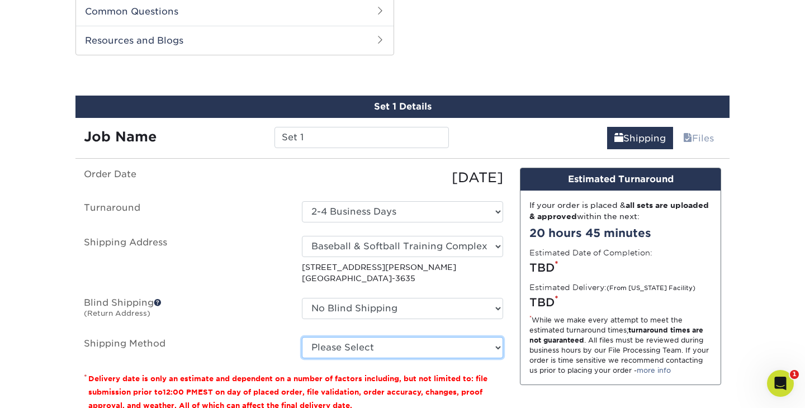
click at [467, 356] on select "Please Select Ground Shipping (+$11.60) 3 Day Shipping Service (+$11.98) 2 Day …" at bounding box center [402, 347] width 201 height 21
select select "03"
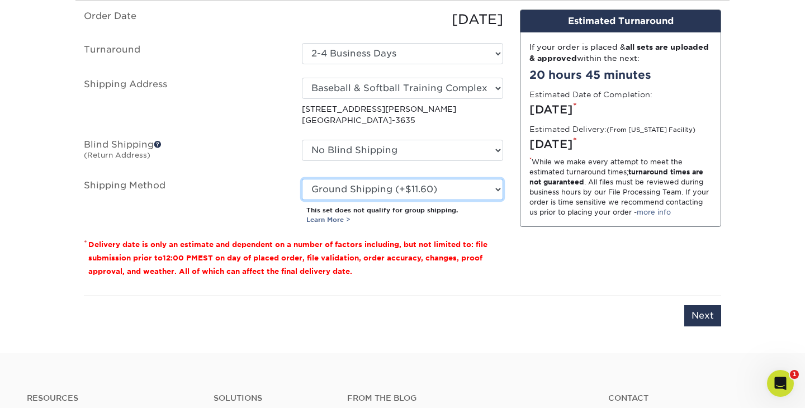
scroll to position [730, 0]
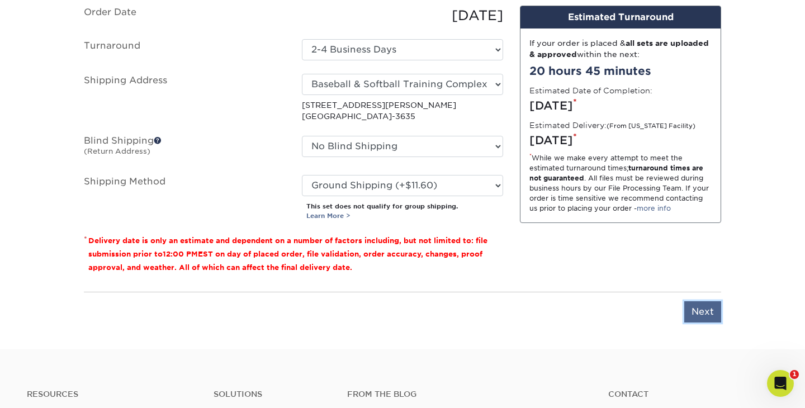
click at [694, 311] on input "Next" at bounding box center [702, 311] width 37 height 21
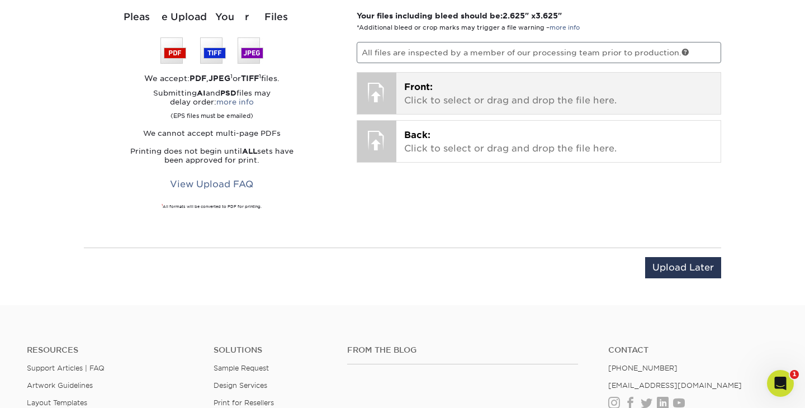
click at [516, 97] on p "Front: Click to select or drag and drop the file here." at bounding box center [558, 93] width 309 height 27
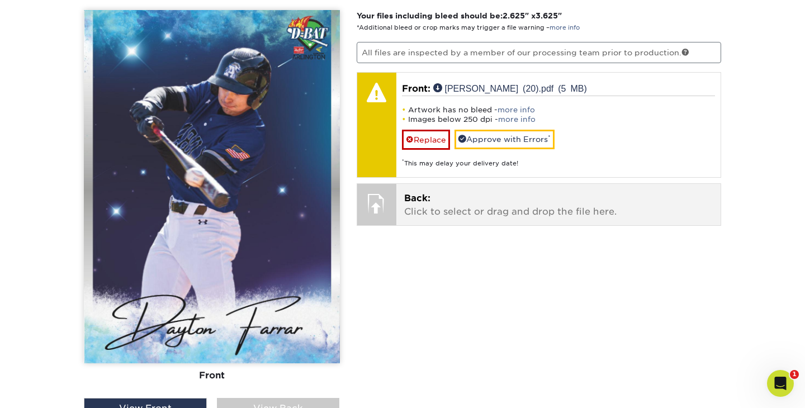
click at [482, 195] on p "Back: Click to select or drag and drop the file here." at bounding box center [558, 205] width 309 height 27
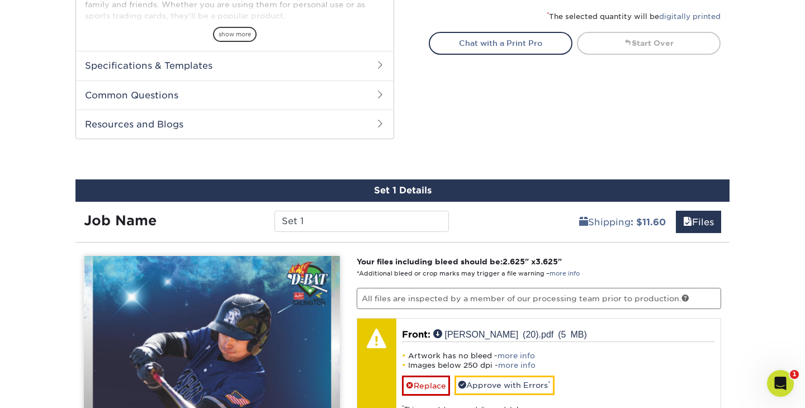
scroll to position [490, 0]
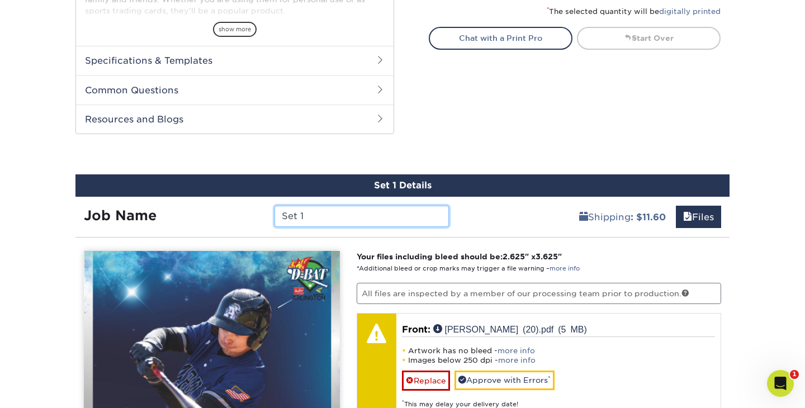
click at [407, 213] on input "Set 1" at bounding box center [361, 216] width 174 height 21
type input "S"
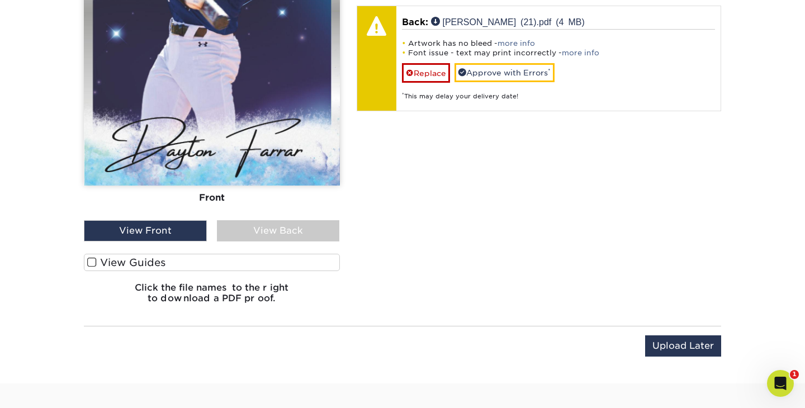
scroll to position [958, 0]
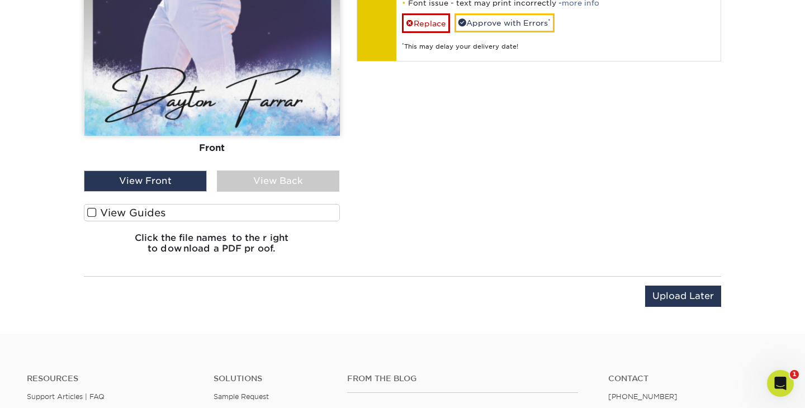
type input "[PERSON_NAME]"
click at [197, 212] on label "View Guides" at bounding box center [212, 212] width 256 height 17
click at [0, 0] on input "View Guides" at bounding box center [0, 0] width 0 height 0
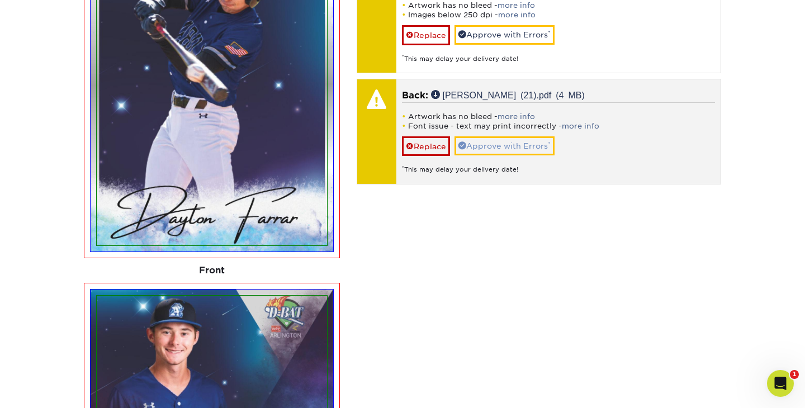
scroll to position [829, 0]
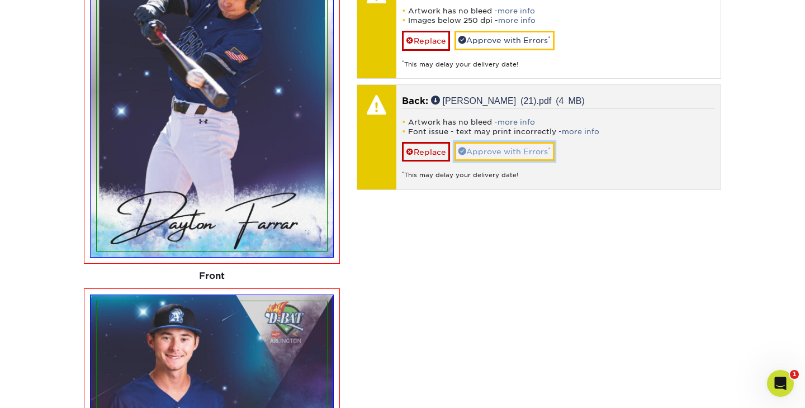
click at [518, 142] on link "Approve with Errors *" at bounding box center [504, 151] width 100 height 19
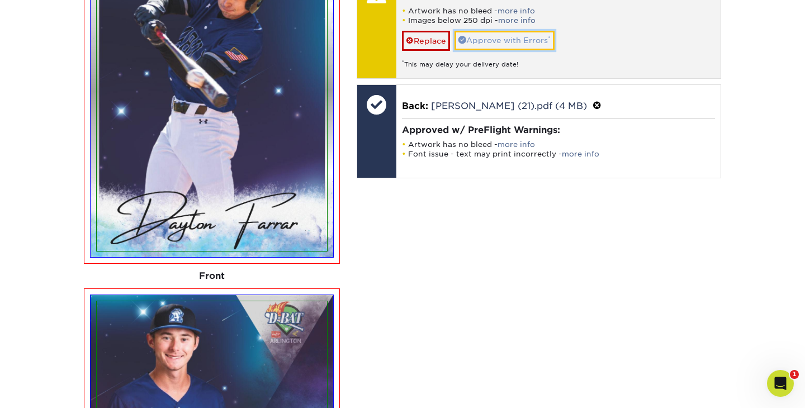
click at [520, 45] on link "Approve with Errors *" at bounding box center [504, 40] width 100 height 19
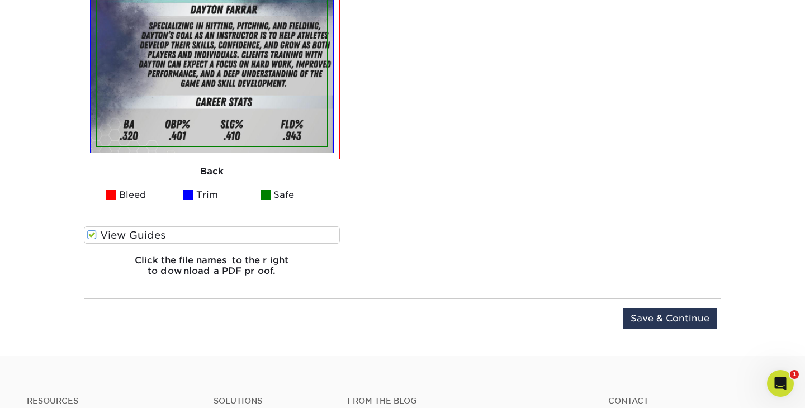
scroll to position [1312, 0]
click at [668, 319] on input "Save & Continue" at bounding box center [669, 317] width 93 height 21
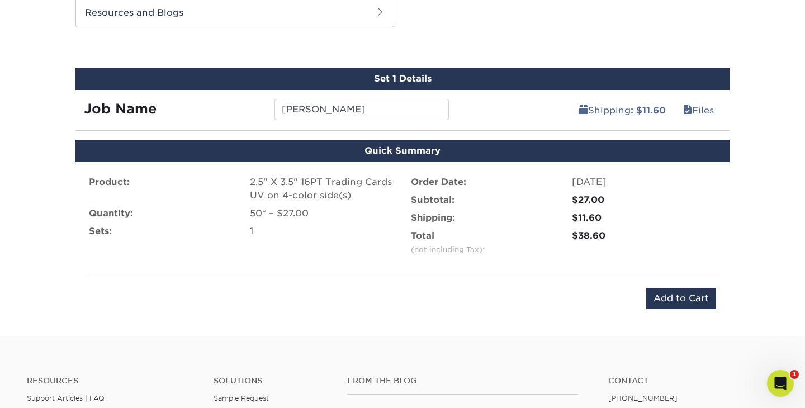
scroll to position [576, 0]
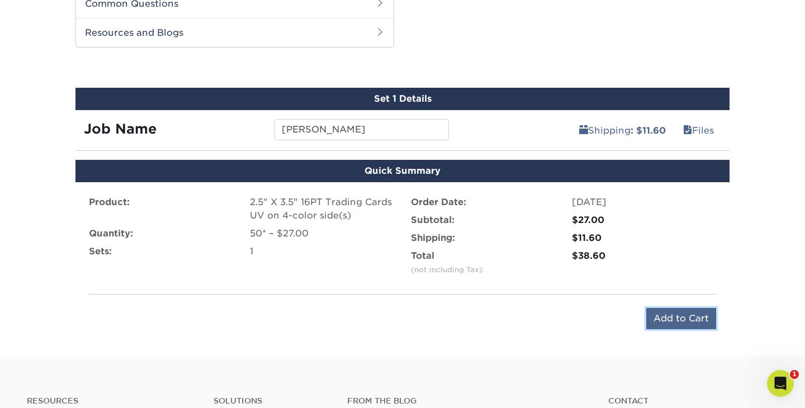
click at [668, 315] on input "Add to Cart" at bounding box center [681, 318] width 70 height 21
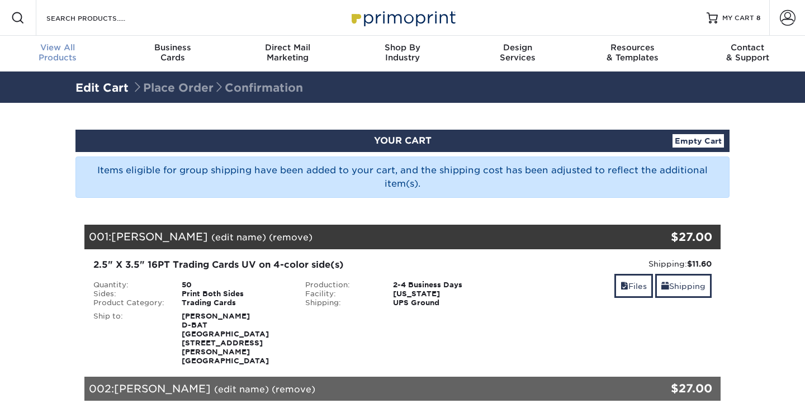
click at [72, 51] on span "View All" at bounding box center [57, 47] width 115 height 10
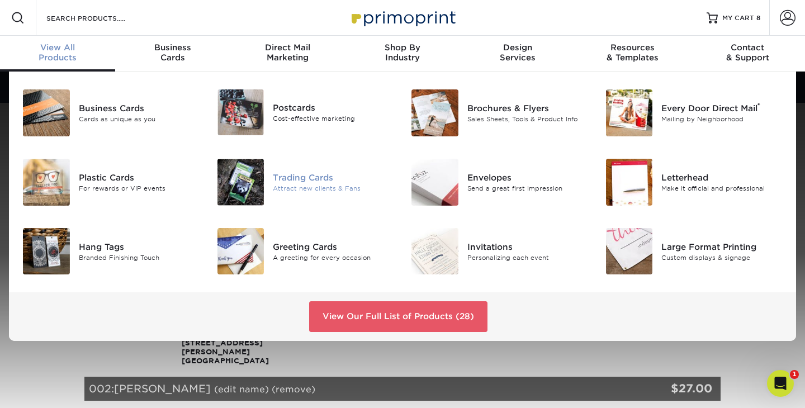
click at [264, 177] on div at bounding box center [240, 182] width 65 height 47
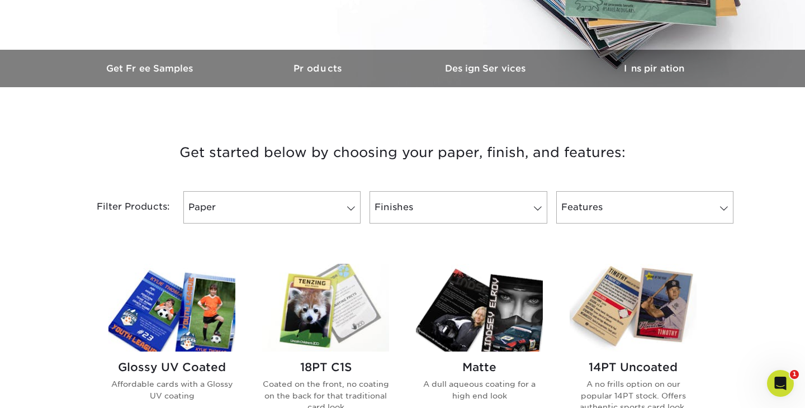
scroll to position [328, 0]
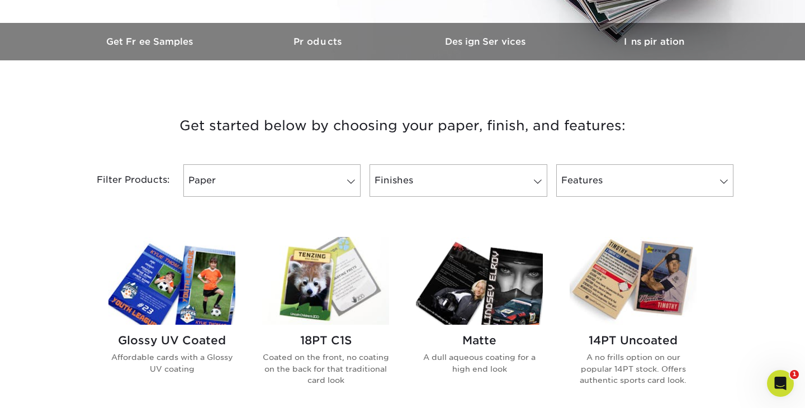
click at [181, 274] on img at bounding box center [171, 281] width 127 height 88
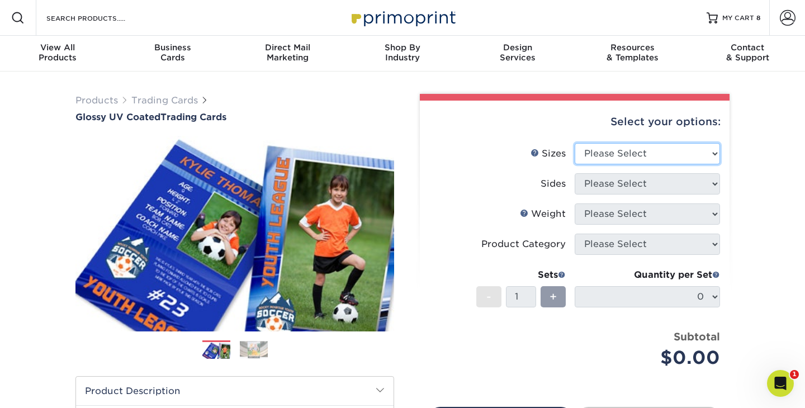
click at [663, 153] on select "Please Select 2.5" x 3.5"" at bounding box center [647, 153] width 145 height 21
select select "2.50x3.50"
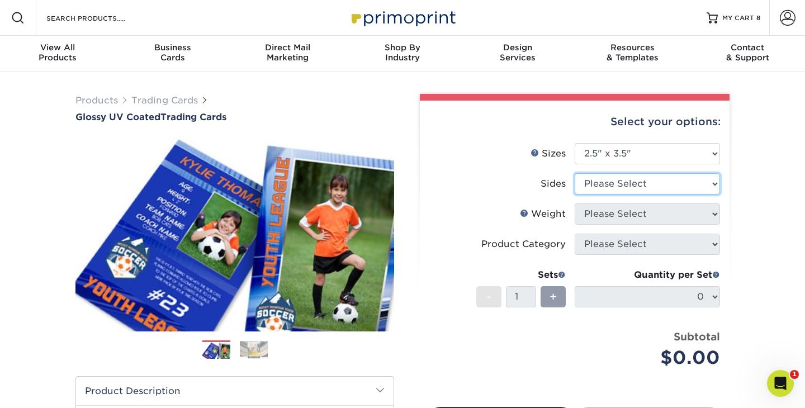
click at [658, 188] on select "Please Select Print Both Sides Print Front Only" at bounding box center [647, 183] width 145 height 21
select select "13abbda7-1d64-4f25-8bb2-c179b224825d"
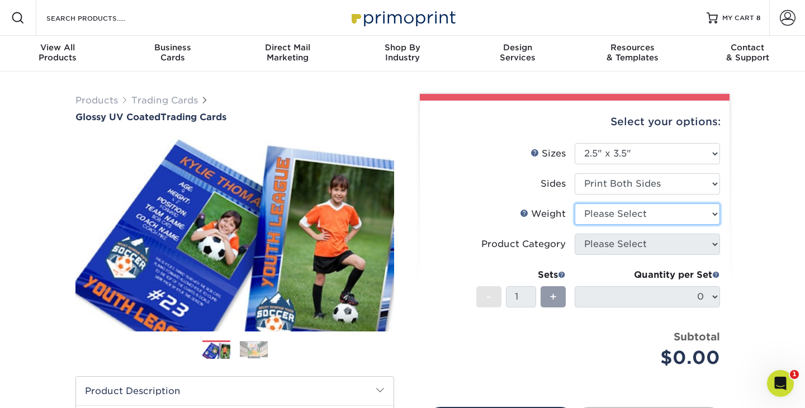
click at [653, 220] on select "Please Select 16PT 14PT 18PT C1S" at bounding box center [647, 213] width 145 height 21
select select "16PT"
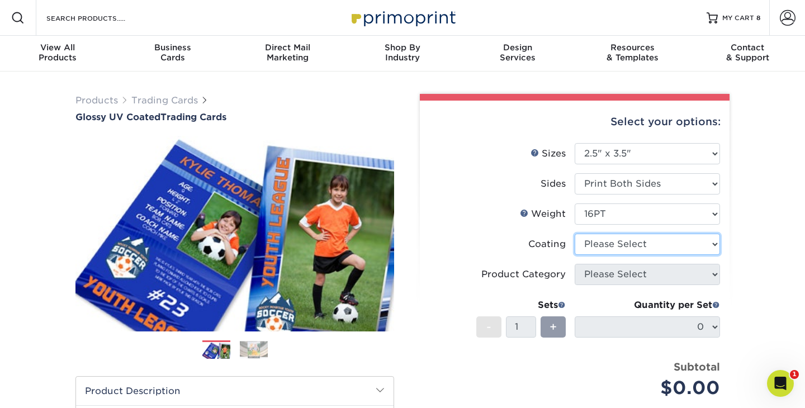
click at [654, 251] on select at bounding box center [647, 244] width 145 height 21
select select "ae367451-b2b8-45df-a344-0f05b6a12993"
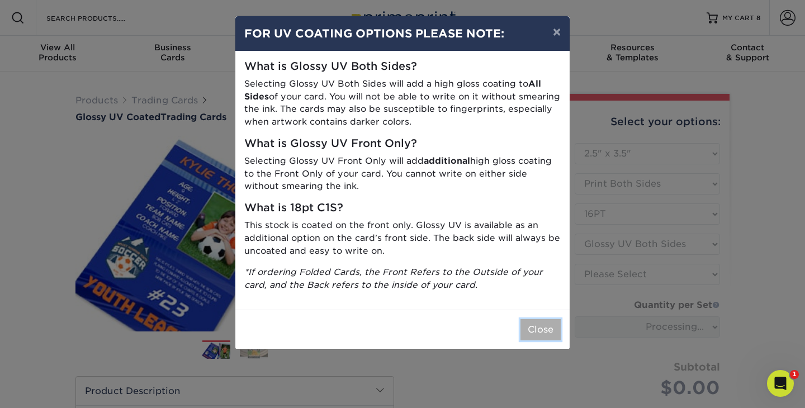
click at [538, 319] on button "Close" at bounding box center [540, 329] width 40 height 21
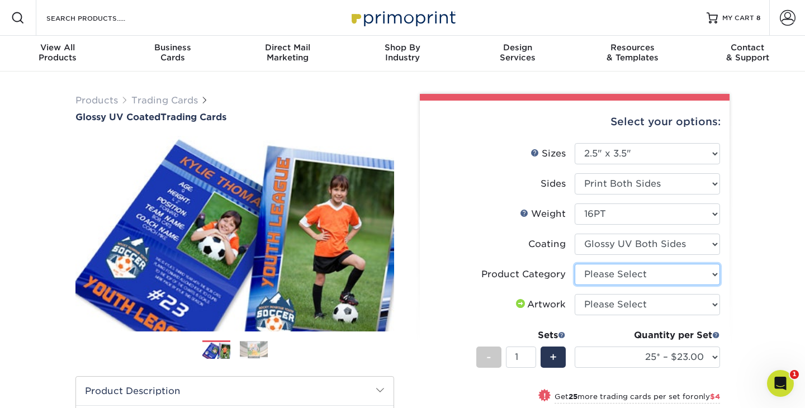
click at [666, 279] on select "Please Select Trading Cards" at bounding box center [647, 274] width 145 height 21
select select "c2f9bce9-36c2-409d-b101-c29d9d031e18"
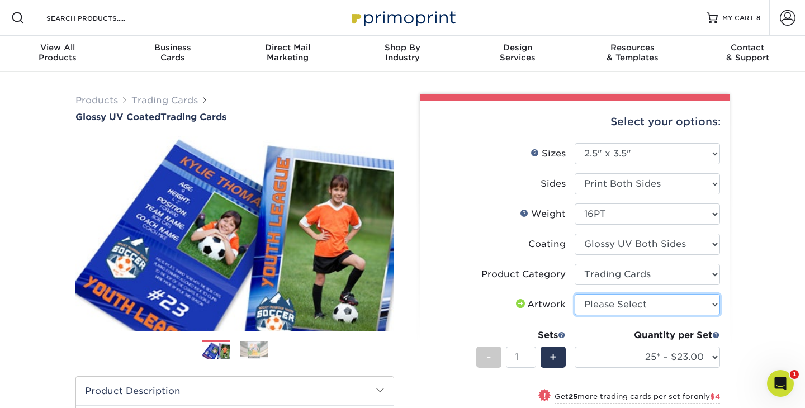
click at [663, 305] on select "Please Select I will upload files I need a design - $100" at bounding box center [647, 304] width 145 height 21
select select "upload"
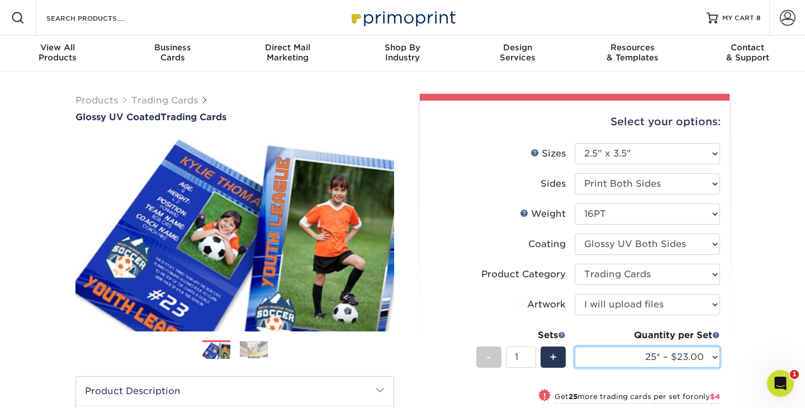
click at [645, 360] on select "25* – $23.00 50* – $27.00 75* – $33.00 100* – $37.00 250* – $47.00 500 – $58.00…" at bounding box center [647, 357] width 145 height 21
select select "50* – $27.00"
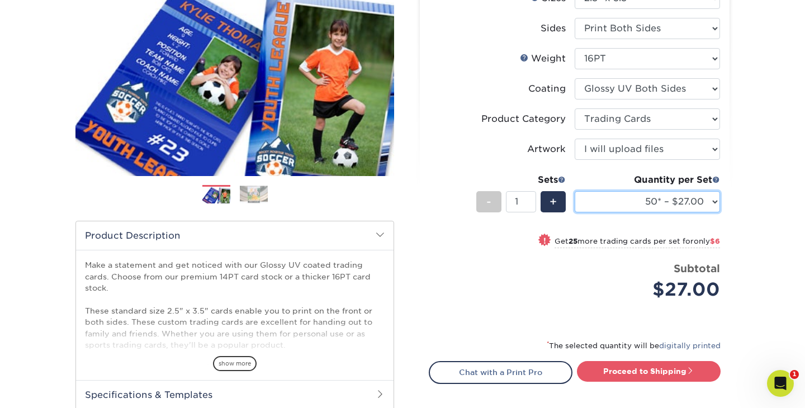
scroll to position [171, 0]
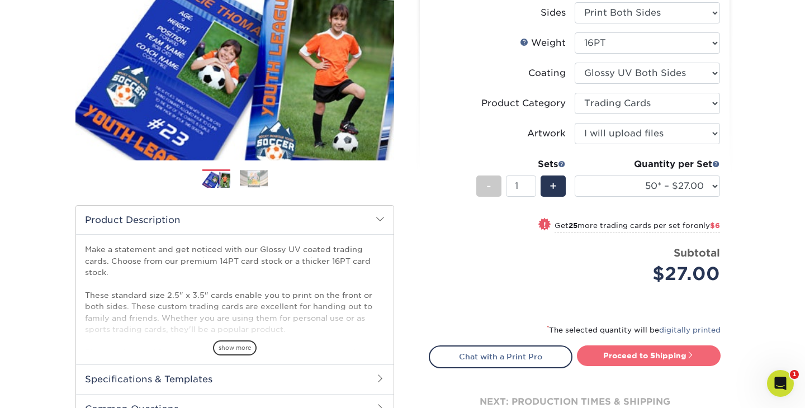
click at [665, 360] on link "Proceed to Shipping" at bounding box center [649, 355] width 144 height 20
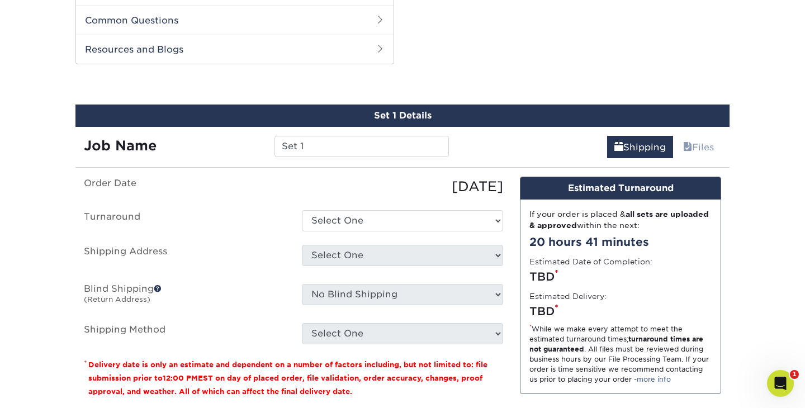
scroll to position [568, 0]
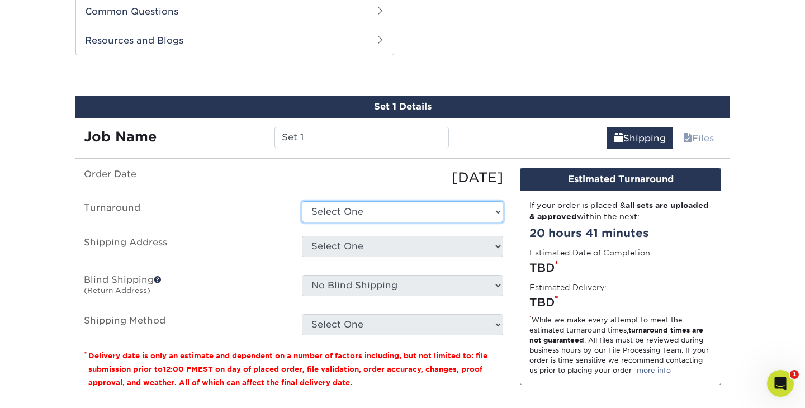
click at [439, 213] on select "Select One 2-4 Business Days 2 Day Next Business Day" at bounding box center [402, 211] width 201 height 21
select select "39596162-017c-462f-bc43-9f550c8c2591"
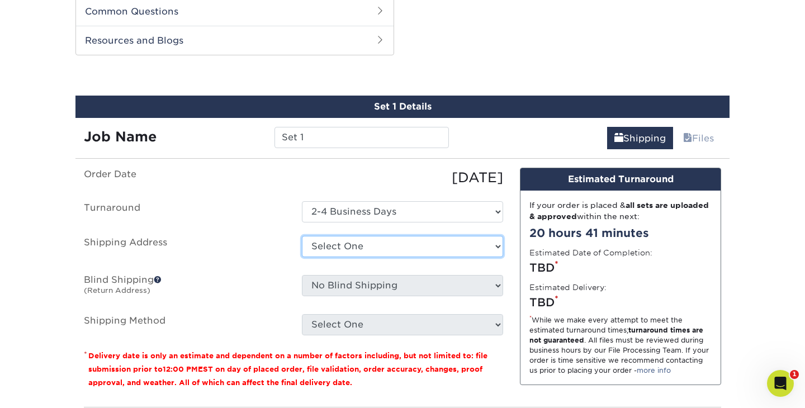
click at [435, 239] on select "Select One Baseball & Softball Training Complex + Add New Address - Login" at bounding box center [402, 246] width 201 height 21
select select "286221"
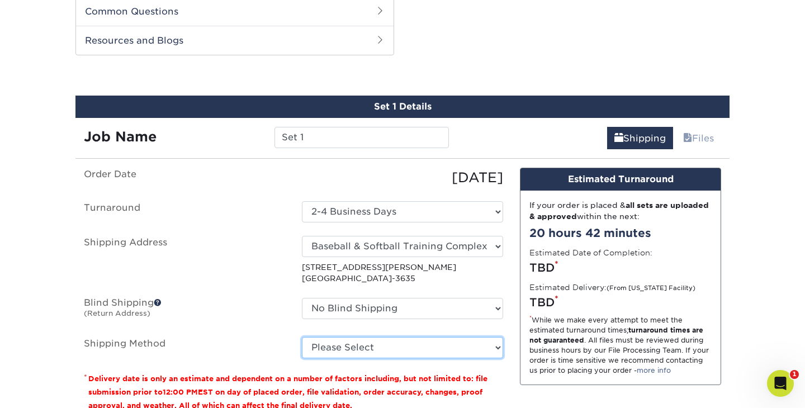
click at [486, 347] on select "Please Select Ground Shipping (+$11.60) 3 Day Shipping Service (+$11.98) 2 Day …" at bounding box center [402, 347] width 201 height 21
select select "03"
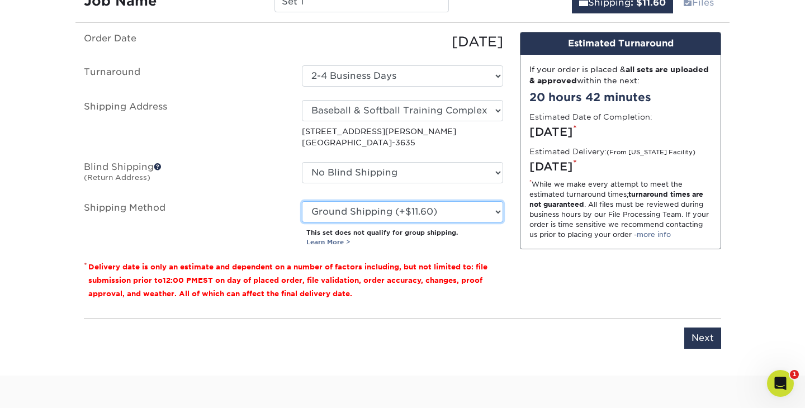
scroll to position [729, 0]
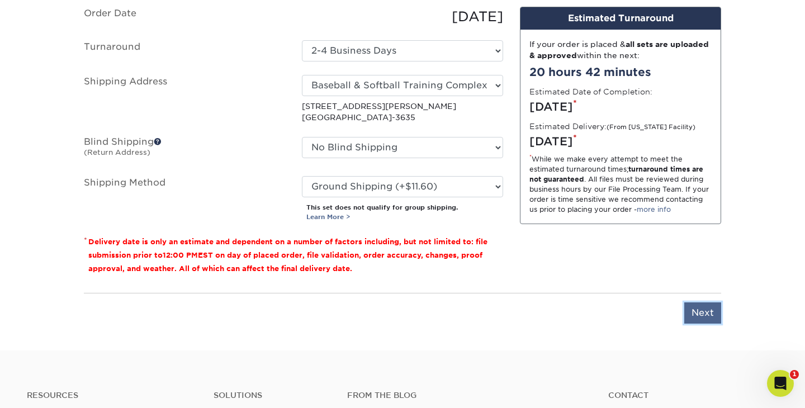
click at [694, 315] on input "Next" at bounding box center [702, 312] width 37 height 21
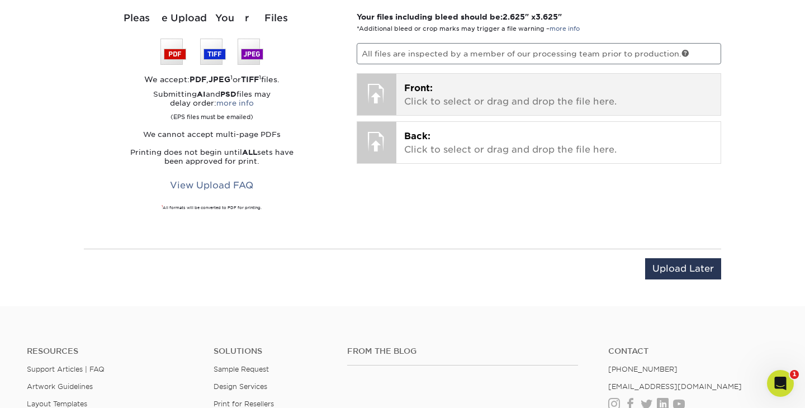
click at [566, 104] on p "Front: Click to select or drag and drop the file here." at bounding box center [558, 95] width 309 height 27
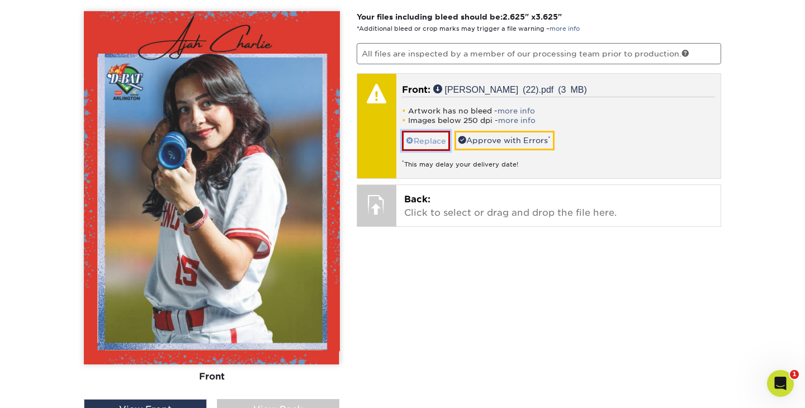
click at [435, 141] on link "Replace" at bounding box center [426, 141] width 48 height 20
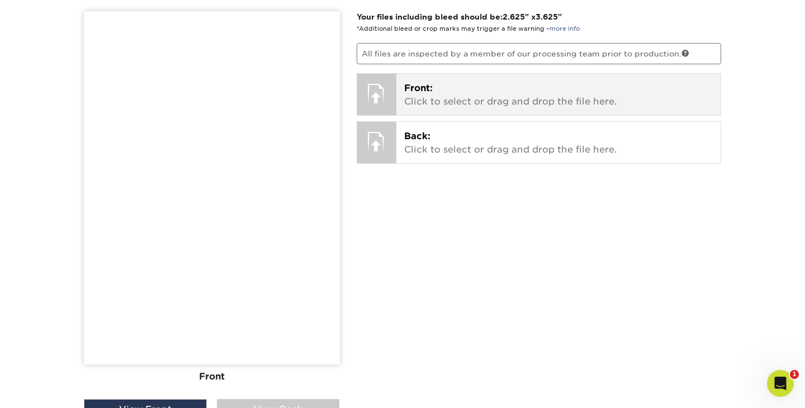
click at [433, 93] on p "Front: Click to select or drag and drop the file here." at bounding box center [558, 95] width 309 height 27
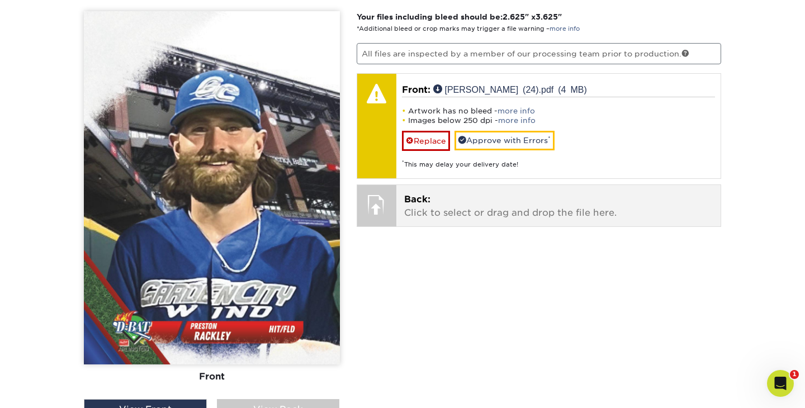
click at [448, 202] on p "Back: Click to select or drag and drop the file here." at bounding box center [558, 206] width 309 height 27
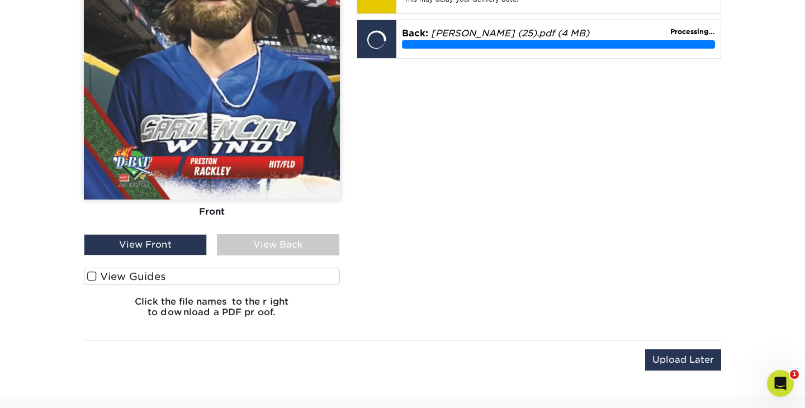
scroll to position [899, 0]
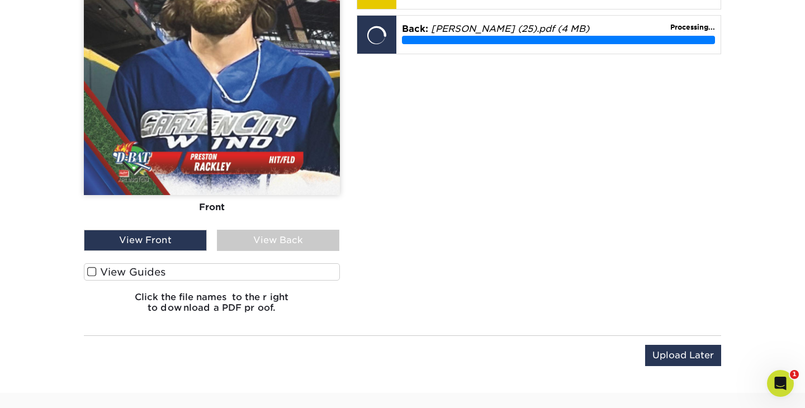
click at [207, 270] on label "View Guides" at bounding box center [212, 271] width 256 height 17
click at [0, 0] on input "View Guides" at bounding box center [0, 0] width 0 height 0
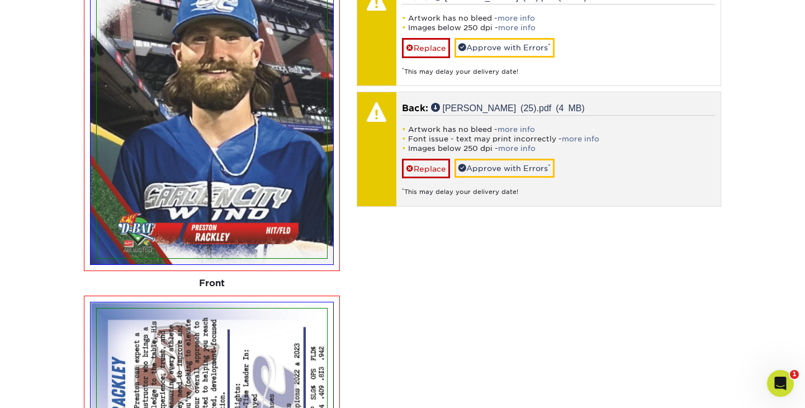
scroll to position [810, 0]
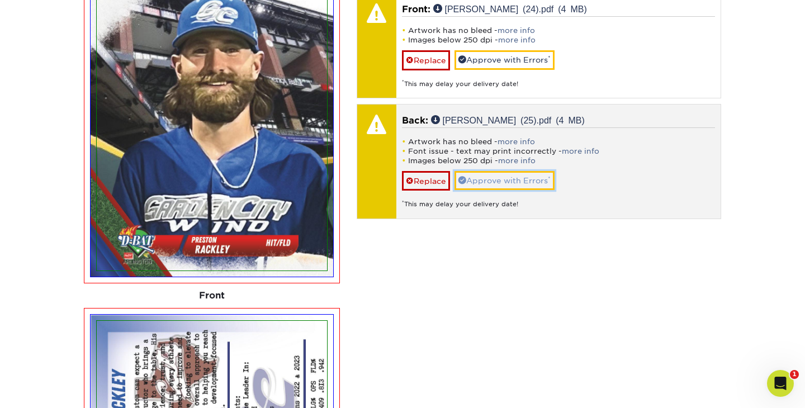
click at [502, 182] on link "Approve with Errors *" at bounding box center [504, 180] width 100 height 19
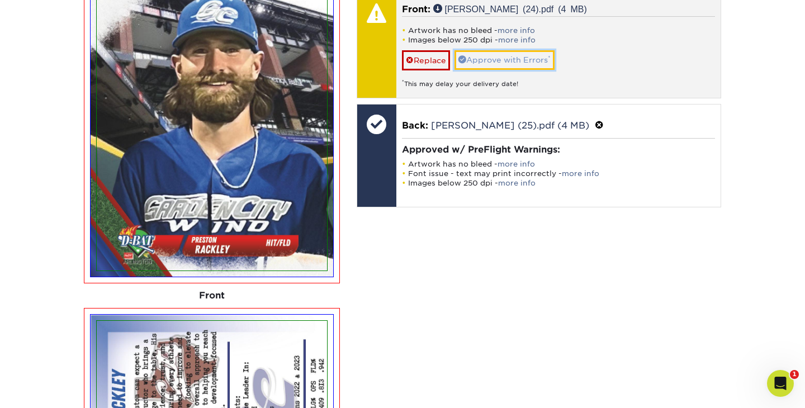
click at [518, 61] on link "Approve with Errors *" at bounding box center [504, 59] width 100 height 19
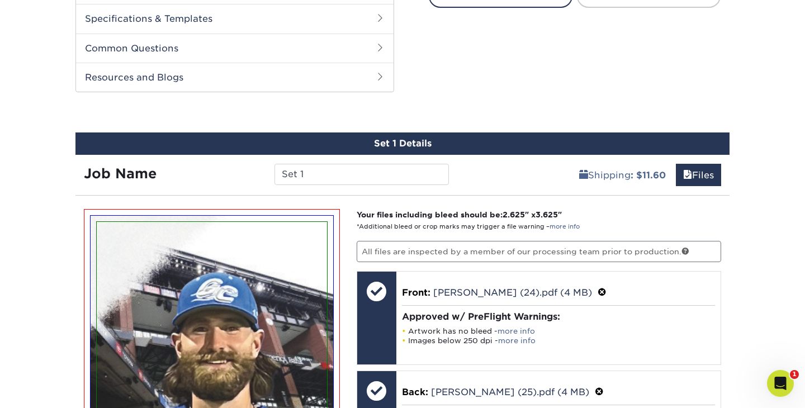
scroll to position [519, 0]
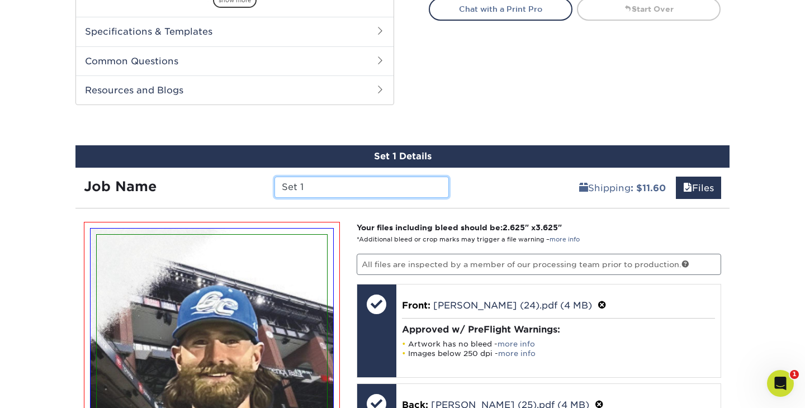
click at [400, 185] on input "Set 1" at bounding box center [361, 187] width 174 height 21
type input "S"
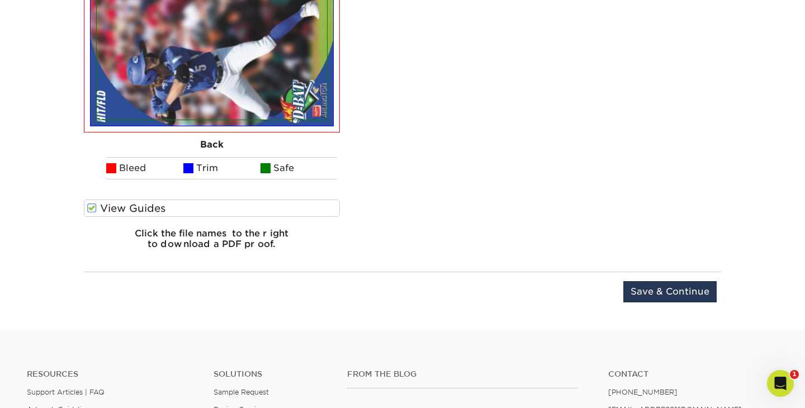
scroll to position [1343, 0]
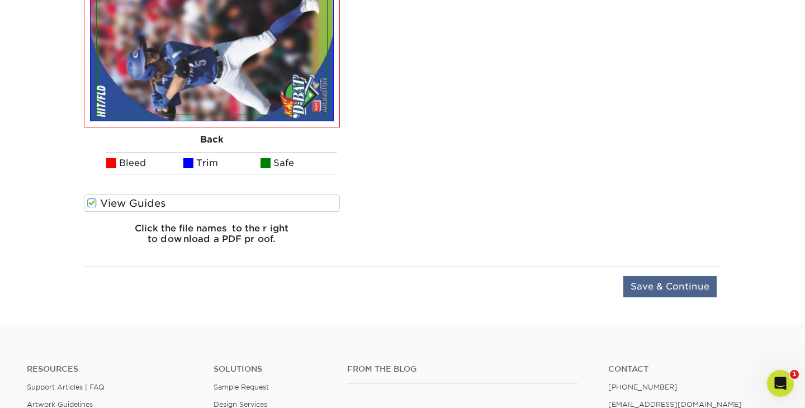
type input "[PERSON_NAME]"
click at [654, 289] on input "Save & Continue" at bounding box center [669, 286] width 93 height 21
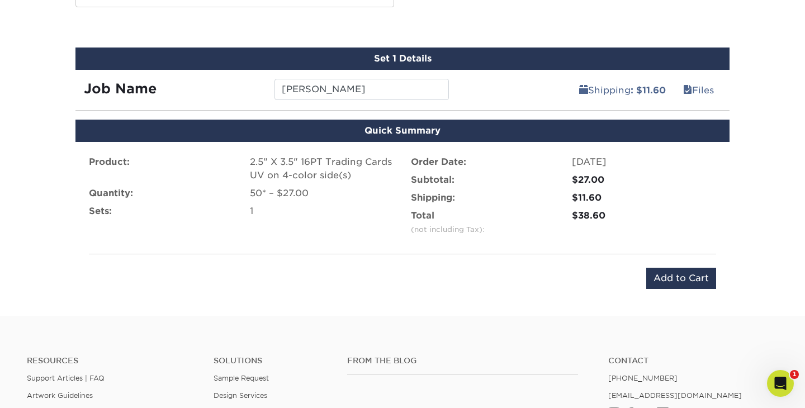
scroll to position [617, 0]
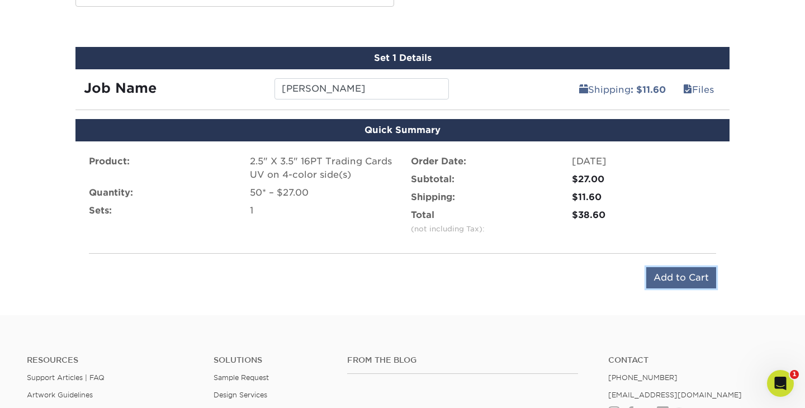
click at [653, 277] on input "Add to Cart" at bounding box center [681, 277] width 70 height 21
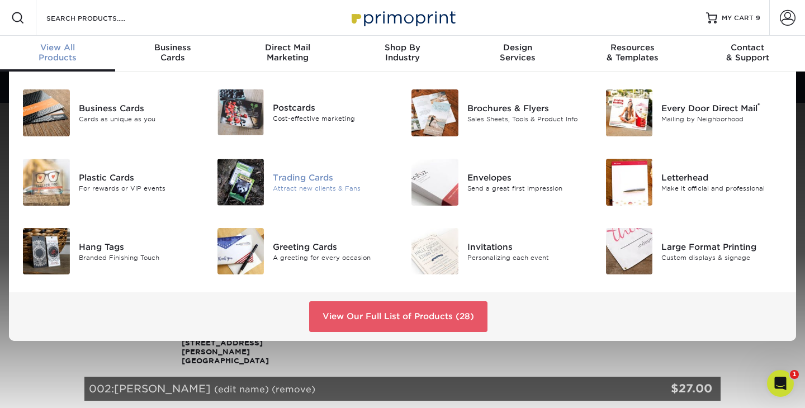
click at [305, 184] on div "Attract new clients & Fans" at bounding box center [333, 188] width 121 height 10
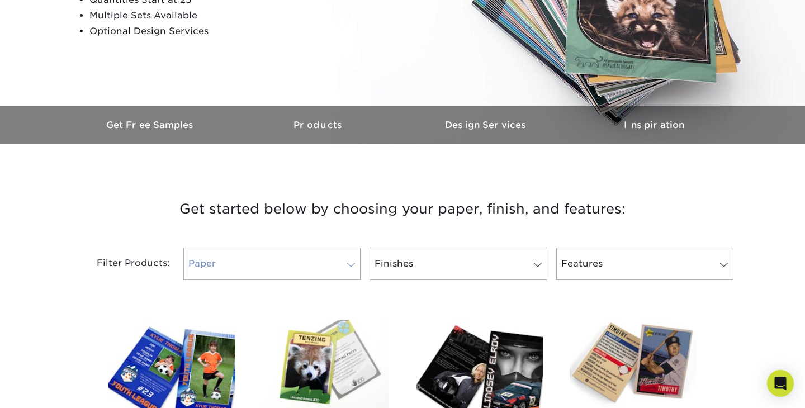
scroll to position [257, 0]
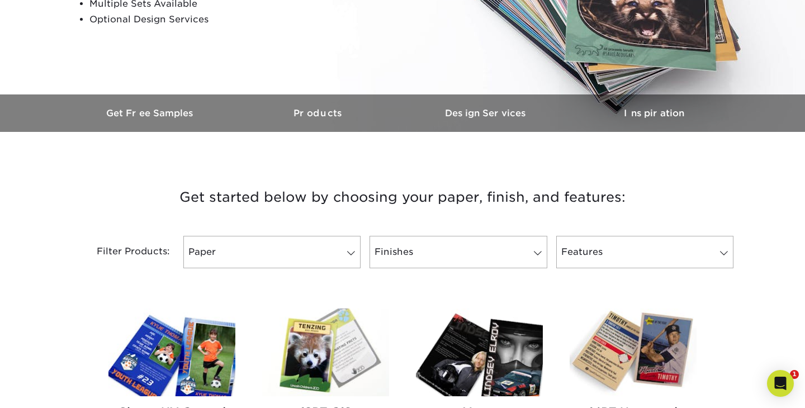
click at [200, 339] on img at bounding box center [171, 353] width 127 height 88
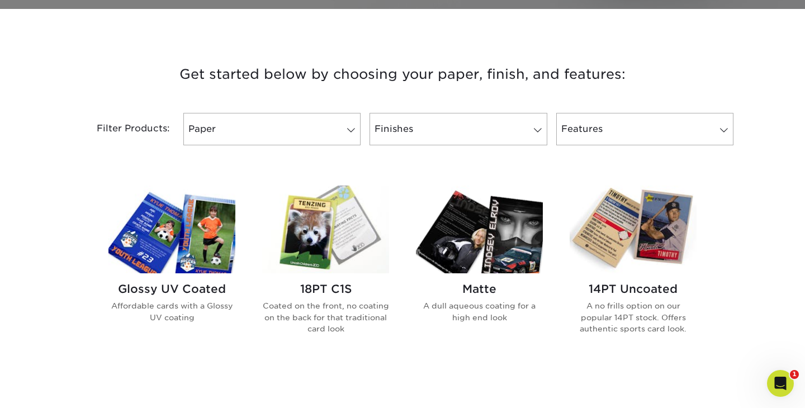
scroll to position [401, 0]
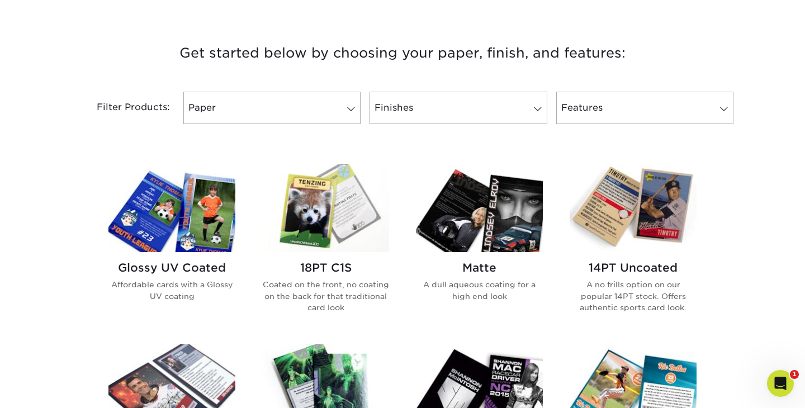
click at [171, 238] on img at bounding box center [171, 208] width 127 height 88
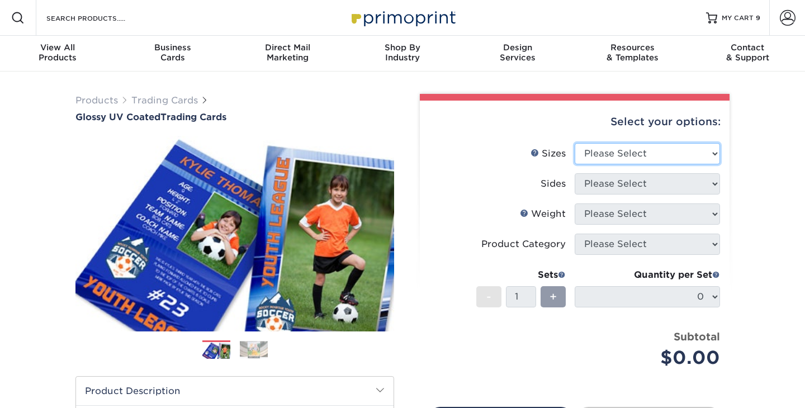
click at [632, 149] on select "Please Select 2.5" x 3.5"" at bounding box center [647, 153] width 145 height 21
select select "2.50x3.50"
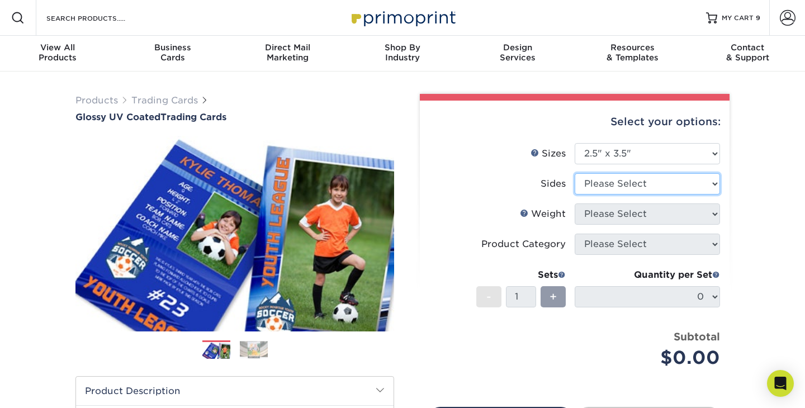
click at [634, 185] on select "Please Select Print Both Sides Print Front Only" at bounding box center [647, 183] width 145 height 21
select select "13abbda7-1d64-4f25-8bb2-c179b224825d"
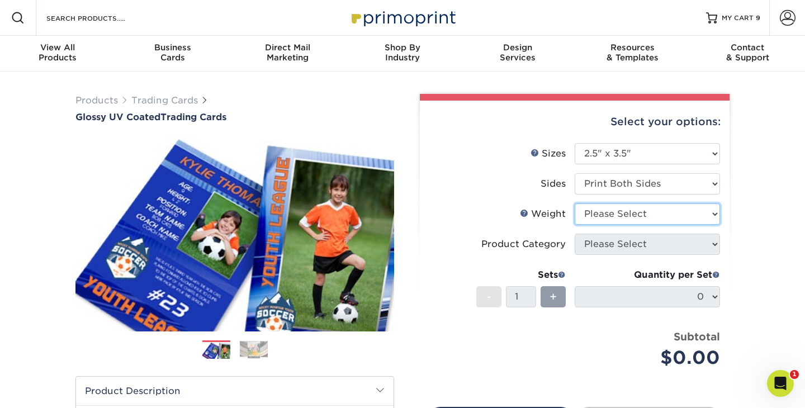
click at [637, 213] on select "Please Select 16PT 14PT 18PT C1S" at bounding box center [647, 213] width 145 height 21
select select "16PT"
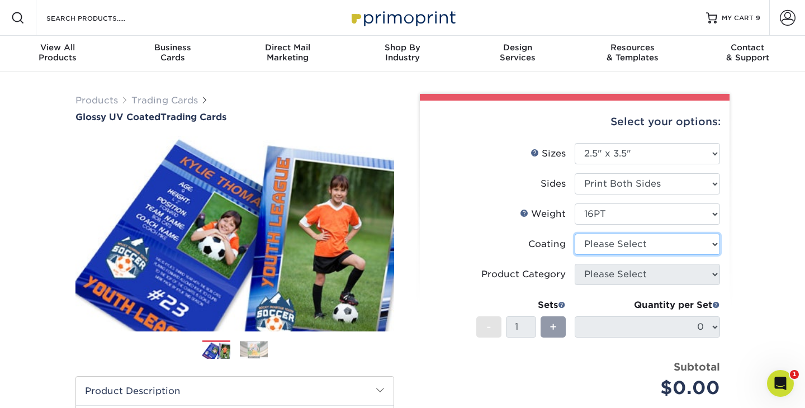
click at [638, 240] on select at bounding box center [647, 244] width 145 height 21
select select "ae367451-b2b8-45df-a344-0f05b6a12993"
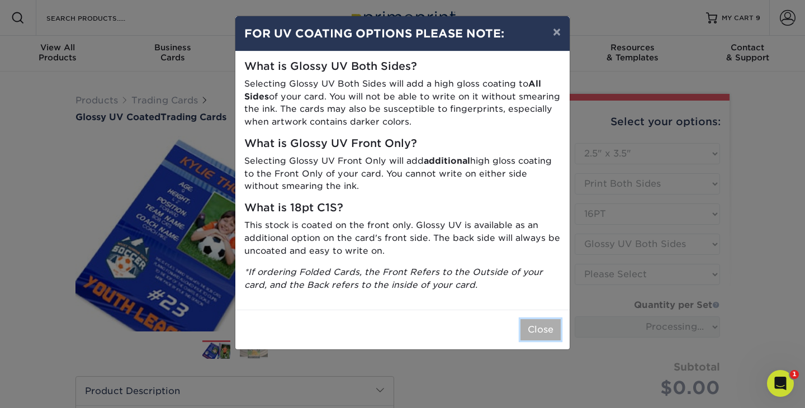
click at [548, 328] on button "Close" at bounding box center [540, 329] width 40 height 21
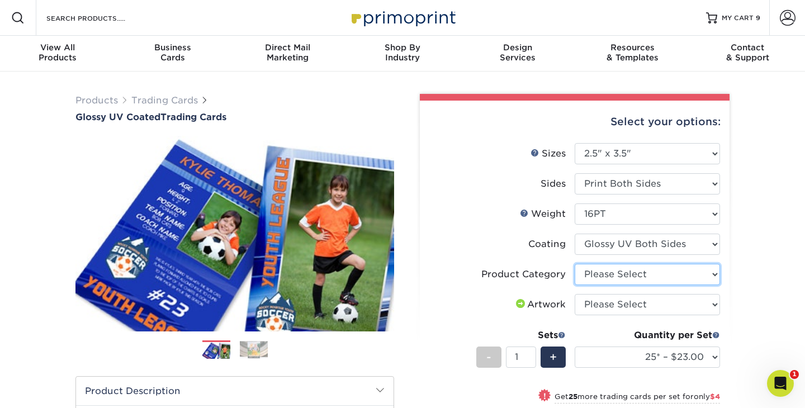
click at [700, 274] on select "Please Select Trading Cards" at bounding box center [647, 274] width 145 height 21
select select "c2f9bce9-36c2-409d-b101-c29d9d031e18"
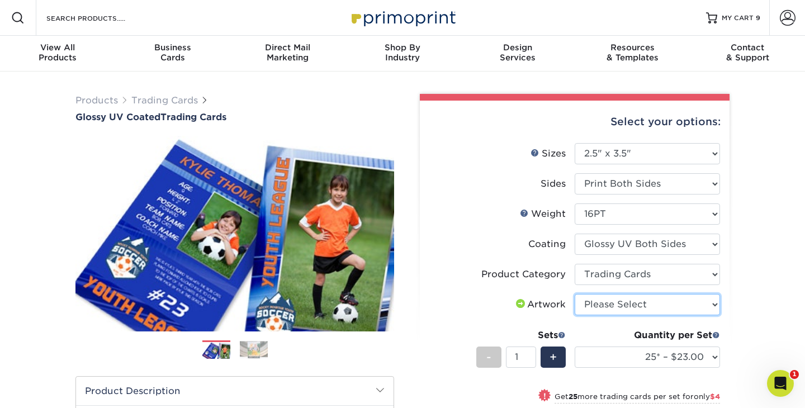
click at [698, 311] on select "Please Select I will upload files I need a design - $100" at bounding box center [647, 304] width 145 height 21
select select "upload"
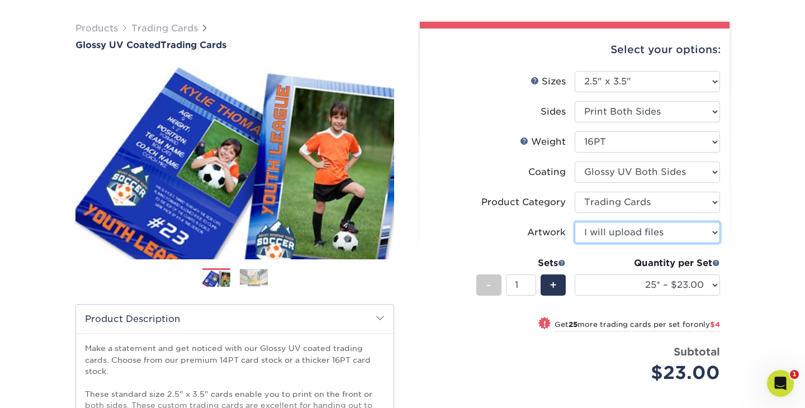
scroll to position [84, 0]
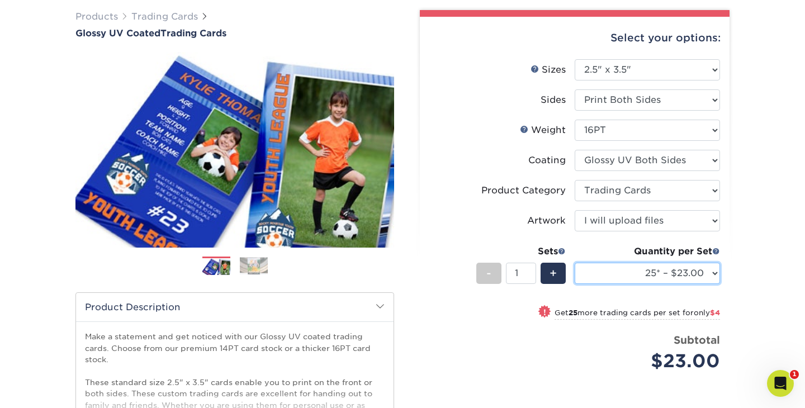
click at [697, 276] on select "25* – $23.00 50* – $27.00 75* – $33.00 100* – $37.00 250* – $47.00 500 – $58.00…" at bounding box center [647, 273] width 145 height 21
select select "50* – $27.00"
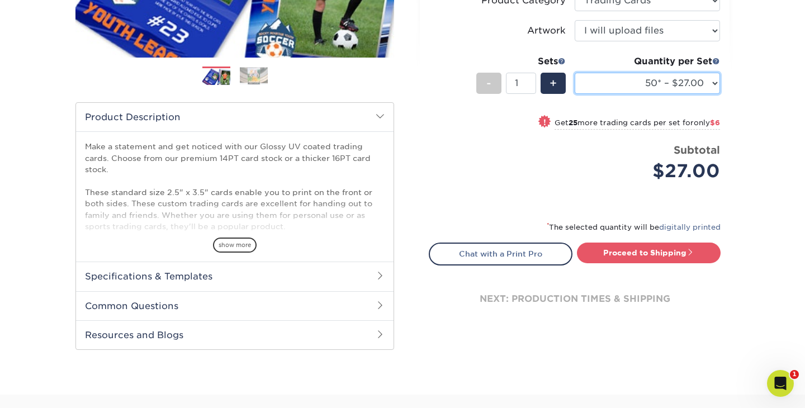
scroll to position [296, 0]
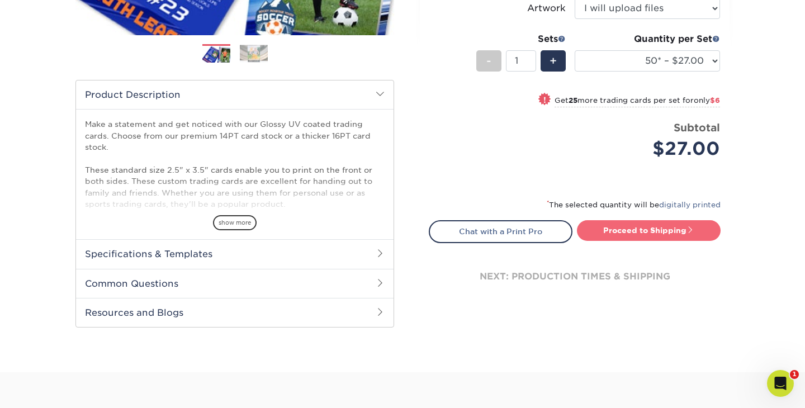
click at [705, 233] on link "Proceed to Shipping" at bounding box center [649, 230] width 144 height 20
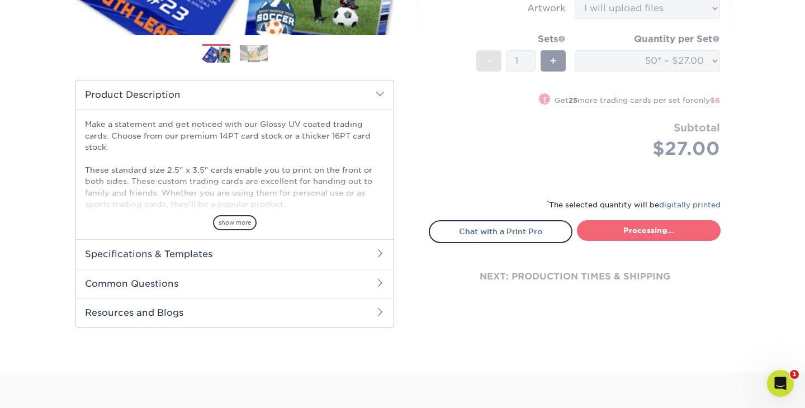
type input "Set 1"
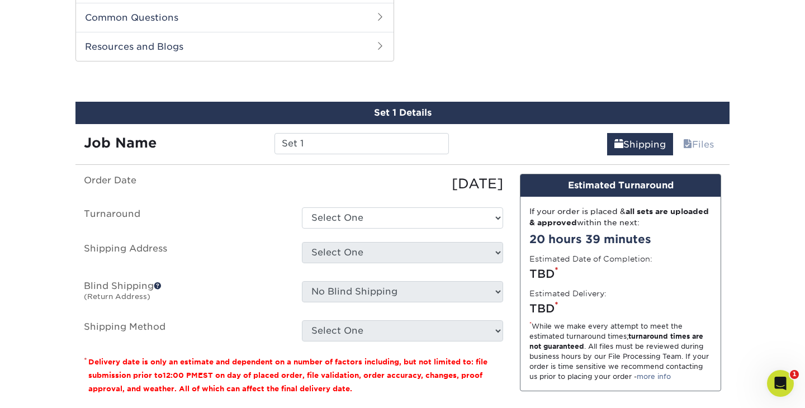
scroll to position [568, 0]
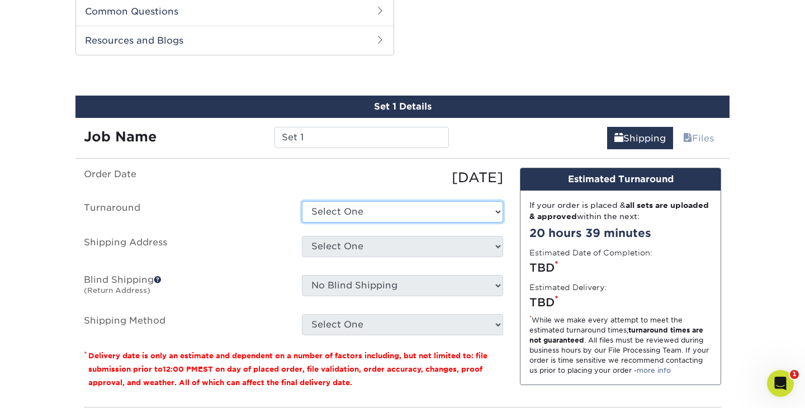
click at [400, 212] on select "Select One 2-4 Business Days 2 Day Next Business Day" at bounding box center [402, 211] width 201 height 21
select select "39596162-017c-462f-bc43-9f550c8c2591"
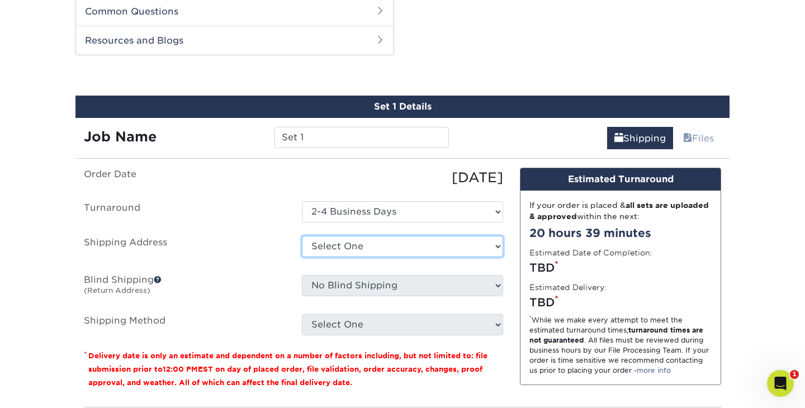
click at [397, 245] on select "Select One Baseball & Softball Training Complex + Add New Address - Login" at bounding box center [402, 246] width 201 height 21
select select "286221"
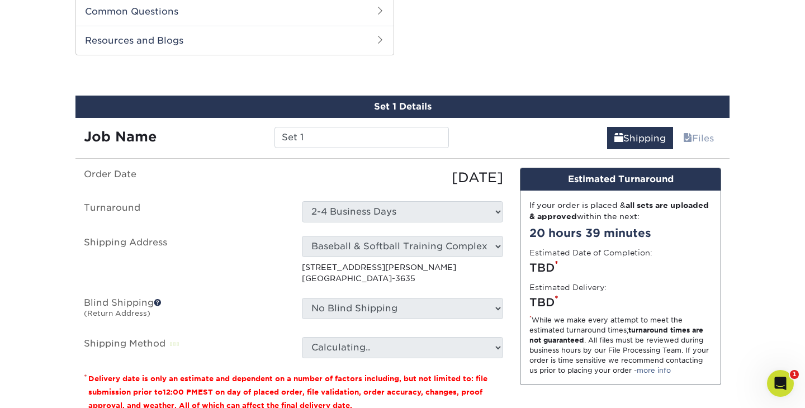
click at [433, 346] on select "Calculating.." at bounding box center [402, 347] width 201 height 21
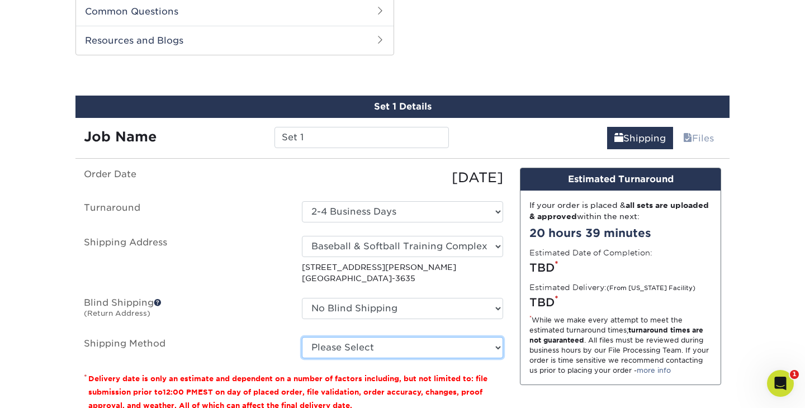
click at [464, 346] on select "Please Select Ground Shipping (+$11.60) 3 Day Shipping Service (+$11.98) 2 Day …" at bounding box center [402, 347] width 201 height 21
select select "03"
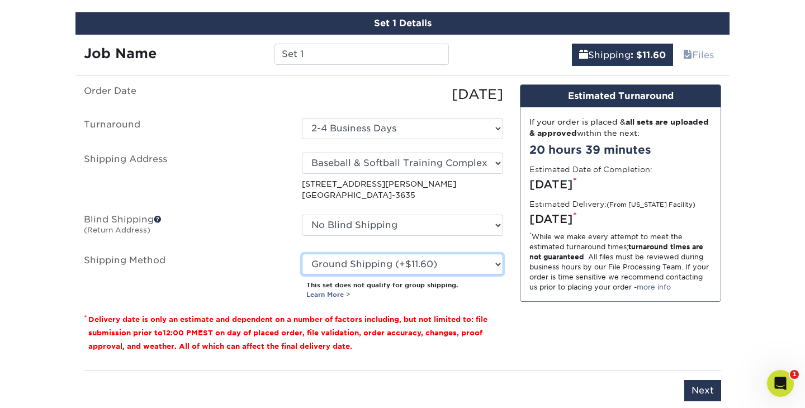
scroll to position [664, 0]
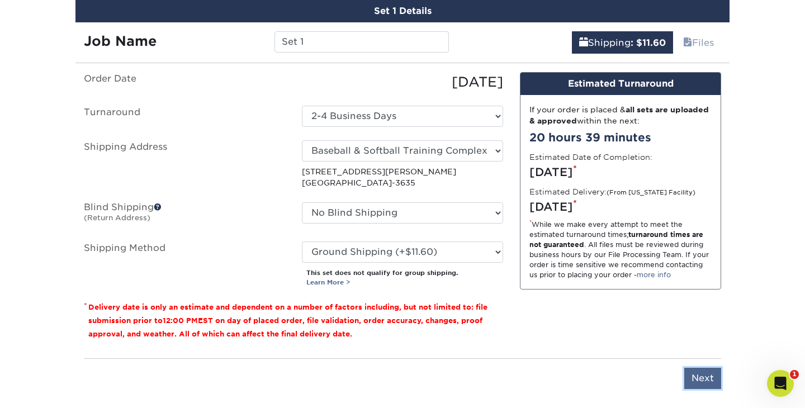
click at [697, 371] on input "Next" at bounding box center [702, 378] width 37 height 21
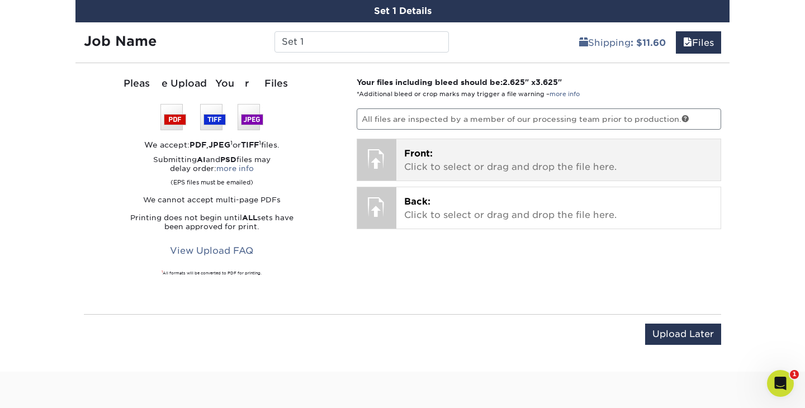
click at [497, 169] on p "Front: Click to select or drag and drop the file here." at bounding box center [558, 160] width 309 height 27
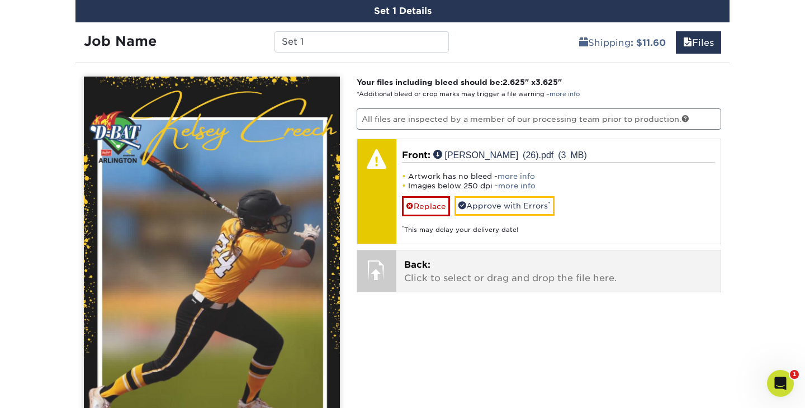
click at [477, 258] on p "Back: Click to select or drag and drop the file here." at bounding box center [558, 271] width 309 height 27
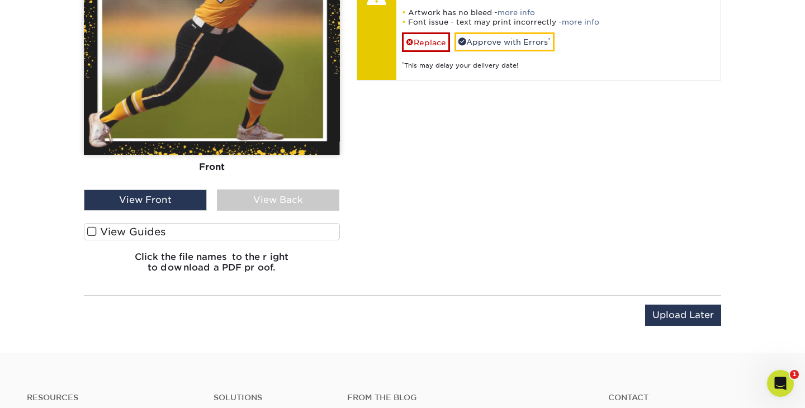
scroll to position [948, 0]
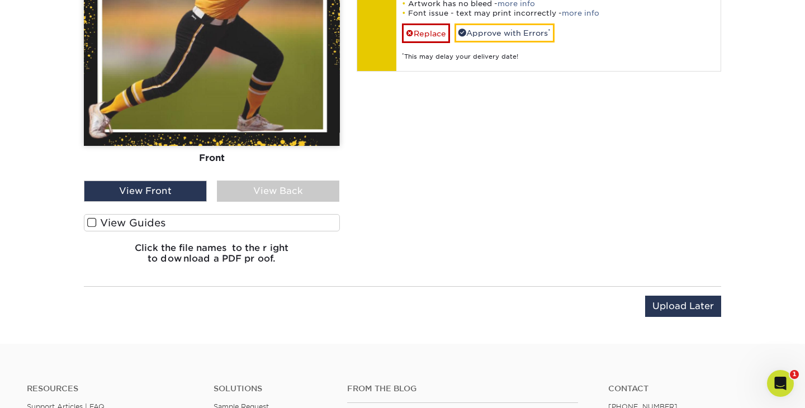
click at [278, 221] on label "View Guides" at bounding box center [212, 222] width 256 height 17
click at [0, 0] on input "View Guides" at bounding box center [0, 0] width 0 height 0
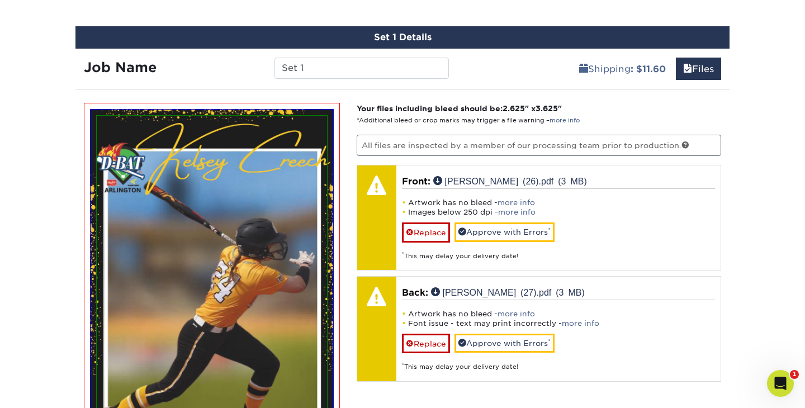
scroll to position [632, 0]
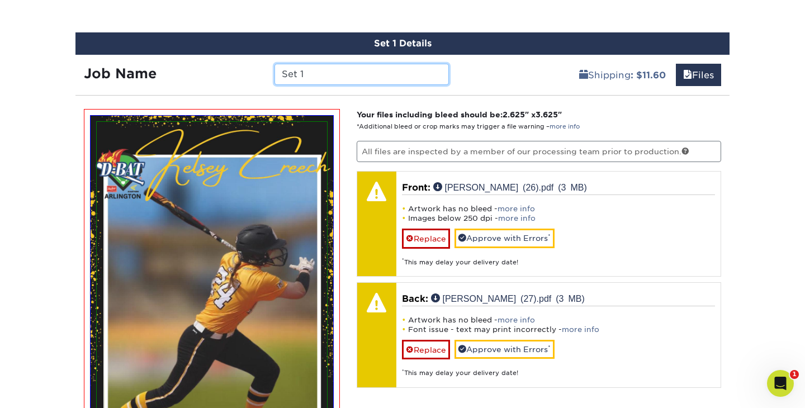
click at [386, 78] on input "Set 1" at bounding box center [361, 74] width 174 height 21
type input "S"
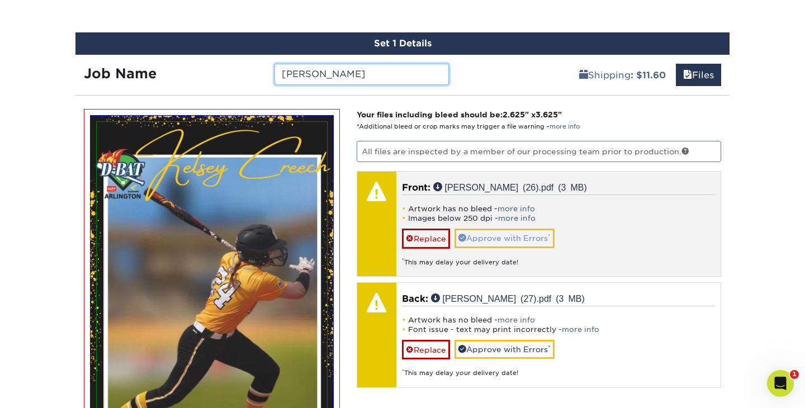
type input "[PERSON_NAME]"
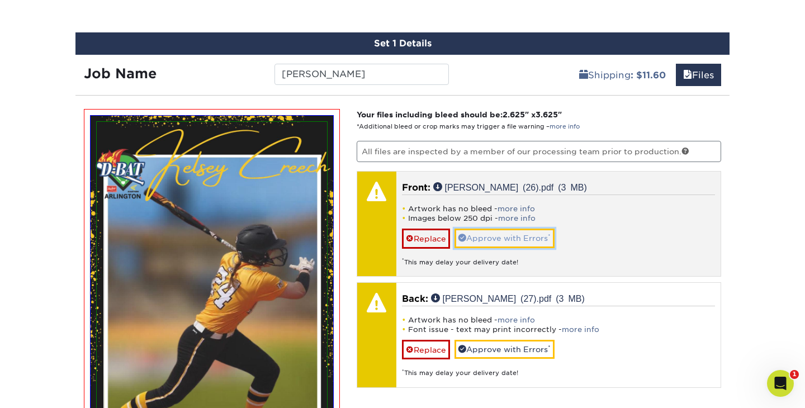
click at [530, 239] on link "Approve with Errors *" at bounding box center [504, 238] width 100 height 19
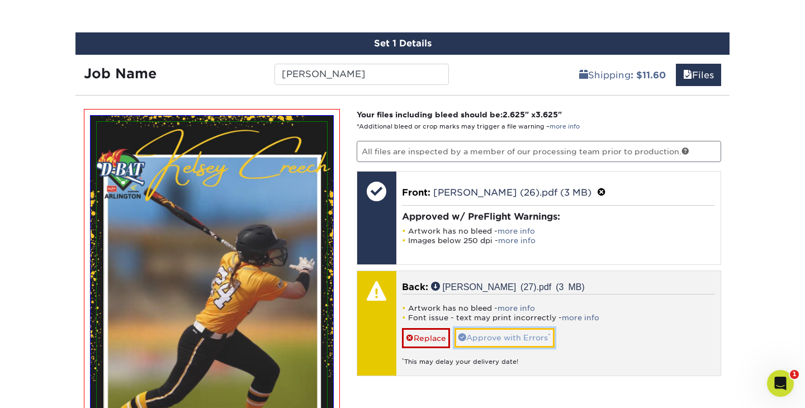
click at [529, 334] on link "Approve with Errors *" at bounding box center [504, 337] width 100 height 19
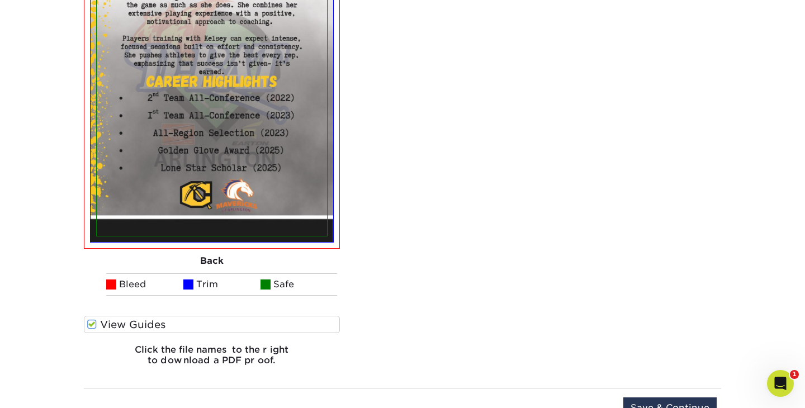
scroll to position [1257, 0]
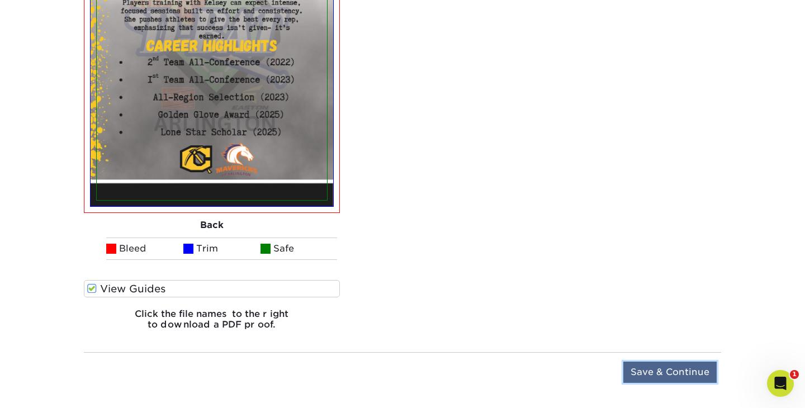
click at [652, 368] on input "Save & Continue" at bounding box center [669, 372] width 93 height 21
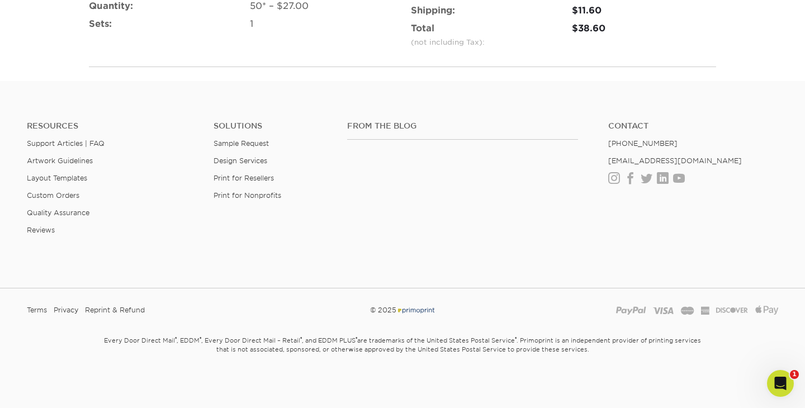
scroll to position [850, 0]
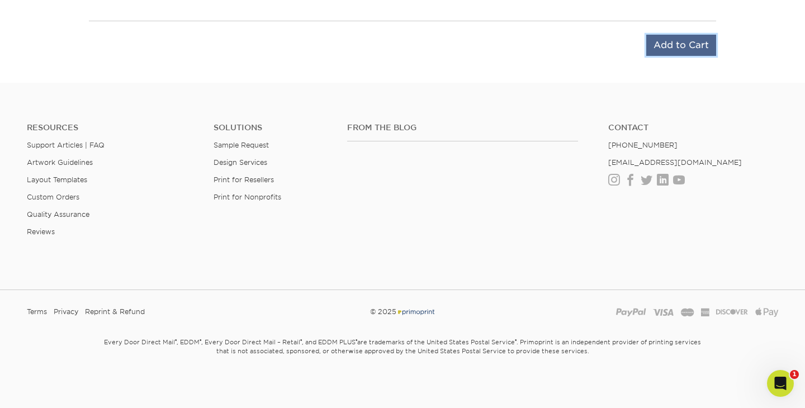
click at [681, 53] on input "Add to Cart" at bounding box center [681, 45] width 70 height 21
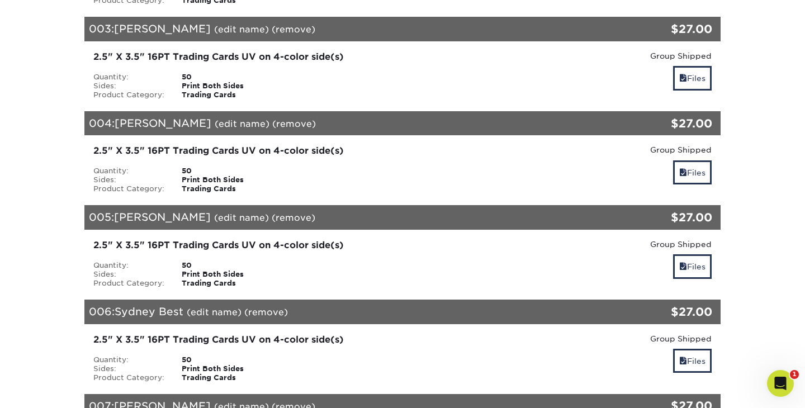
scroll to position [524, 0]
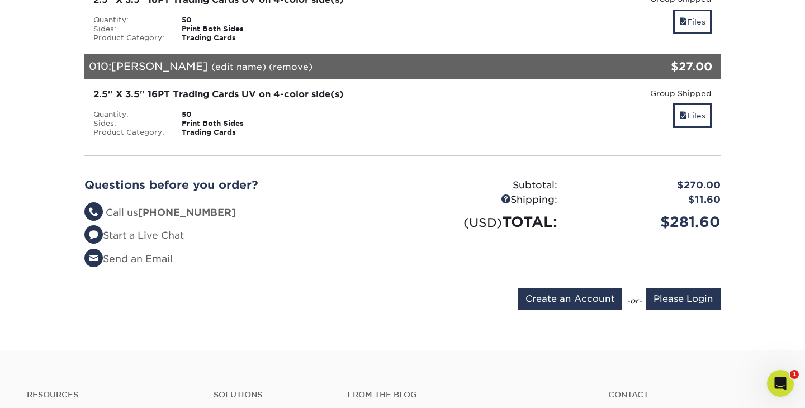
scroll to position [1070, 0]
